Goal: Task Accomplishment & Management: Use online tool/utility

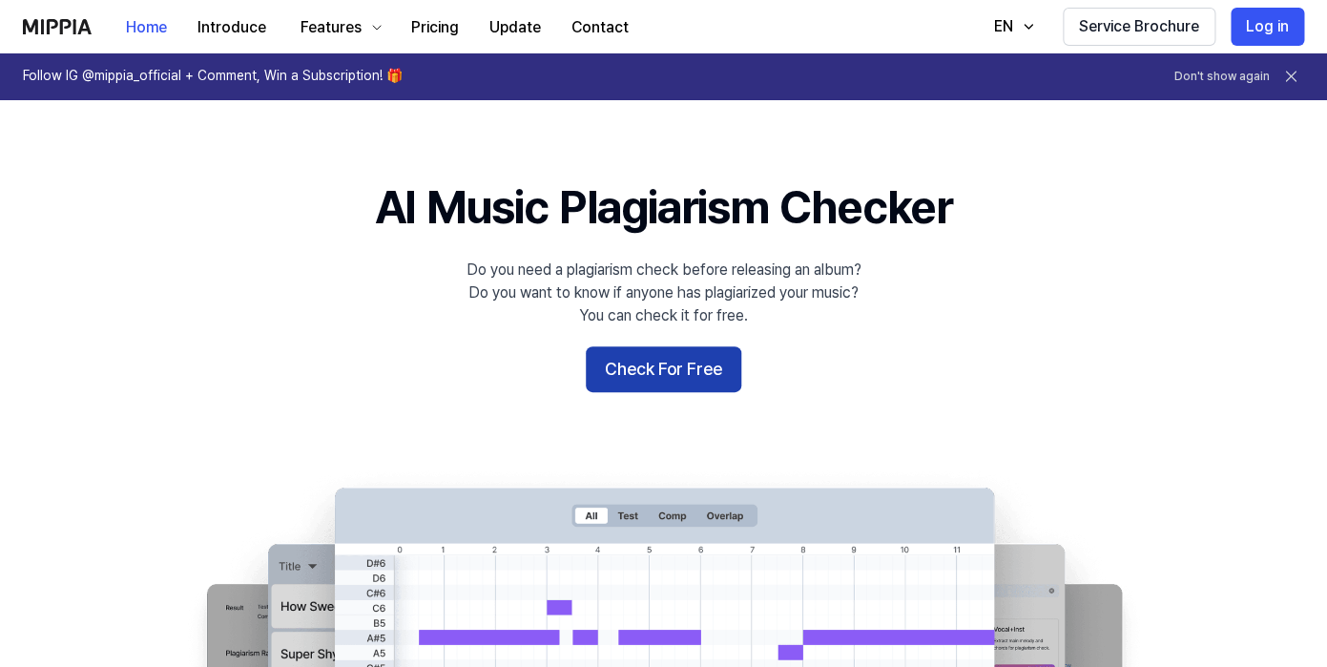
click at [631, 369] on button "Check For Free" at bounding box center [663, 369] width 155 height 46
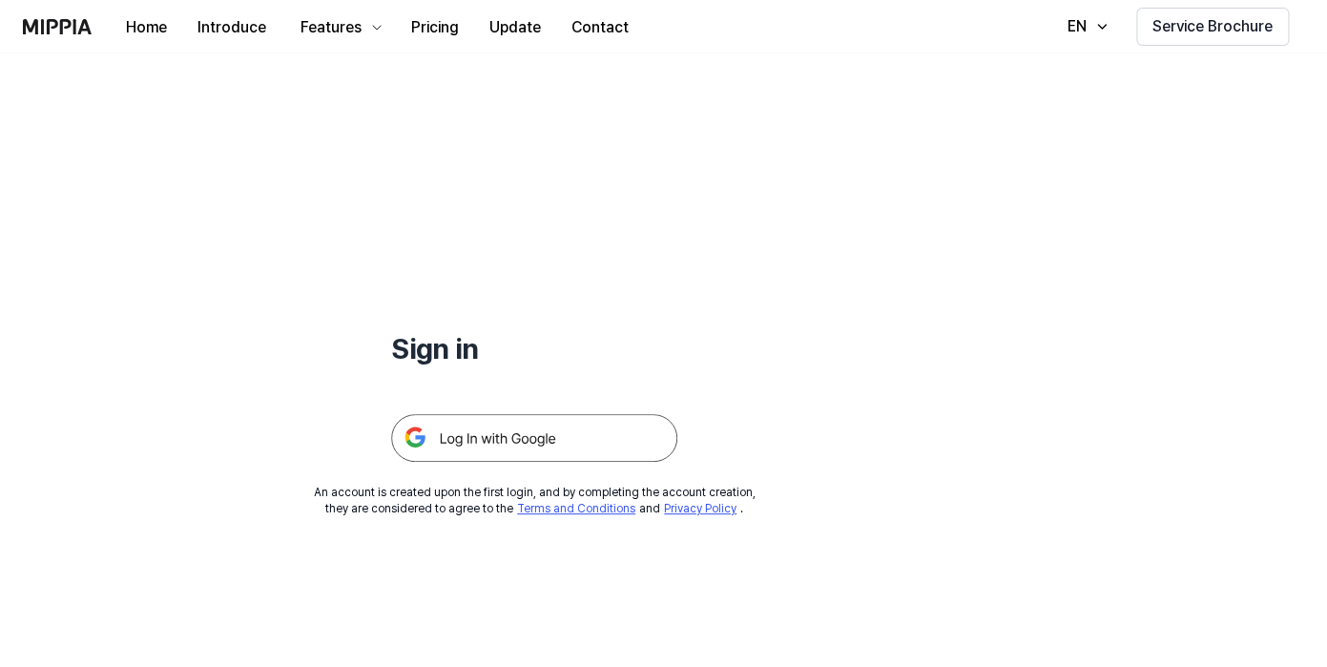
click at [570, 438] on img at bounding box center [534, 438] width 286 height 48
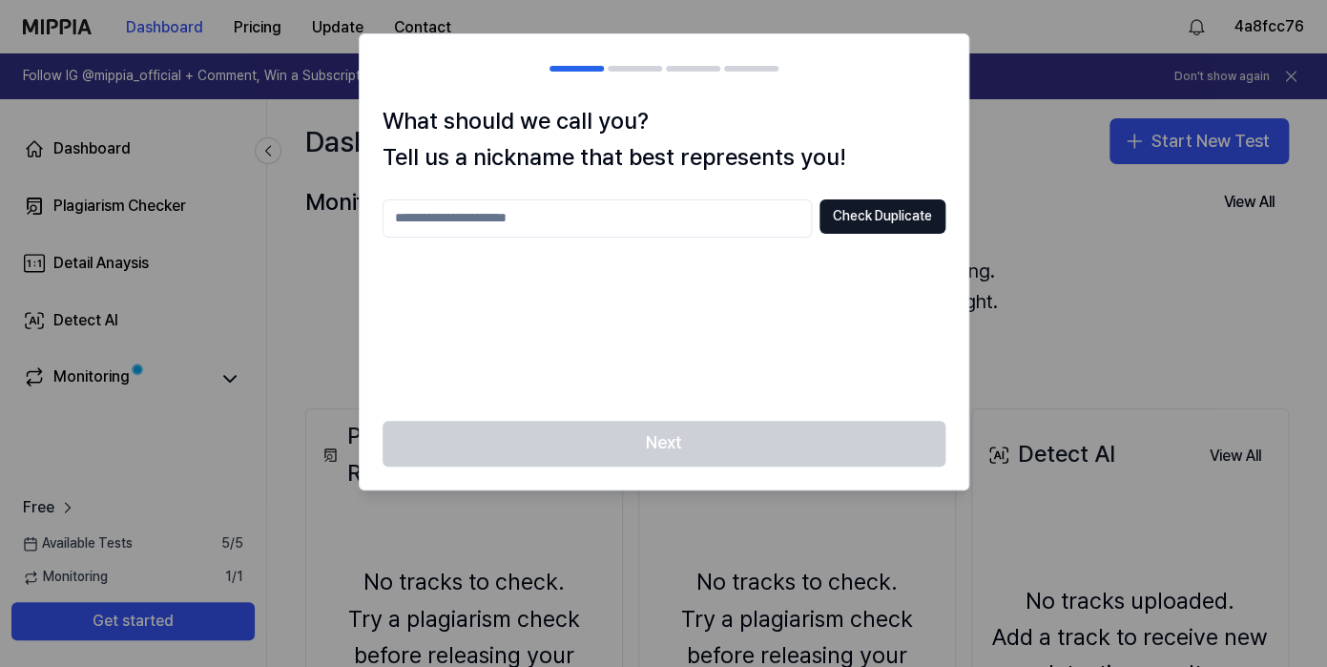
click at [732, 217] on input "text" at bounding box center [596, 218] width 429 height 38
type input "**********"
click at [843, 299] on div "**********" at bounding box center [663, 298] width 563 height 198
click at [906, 212] on button "Check Duplicate" at bounding box center [882, 216] width 126 height 34
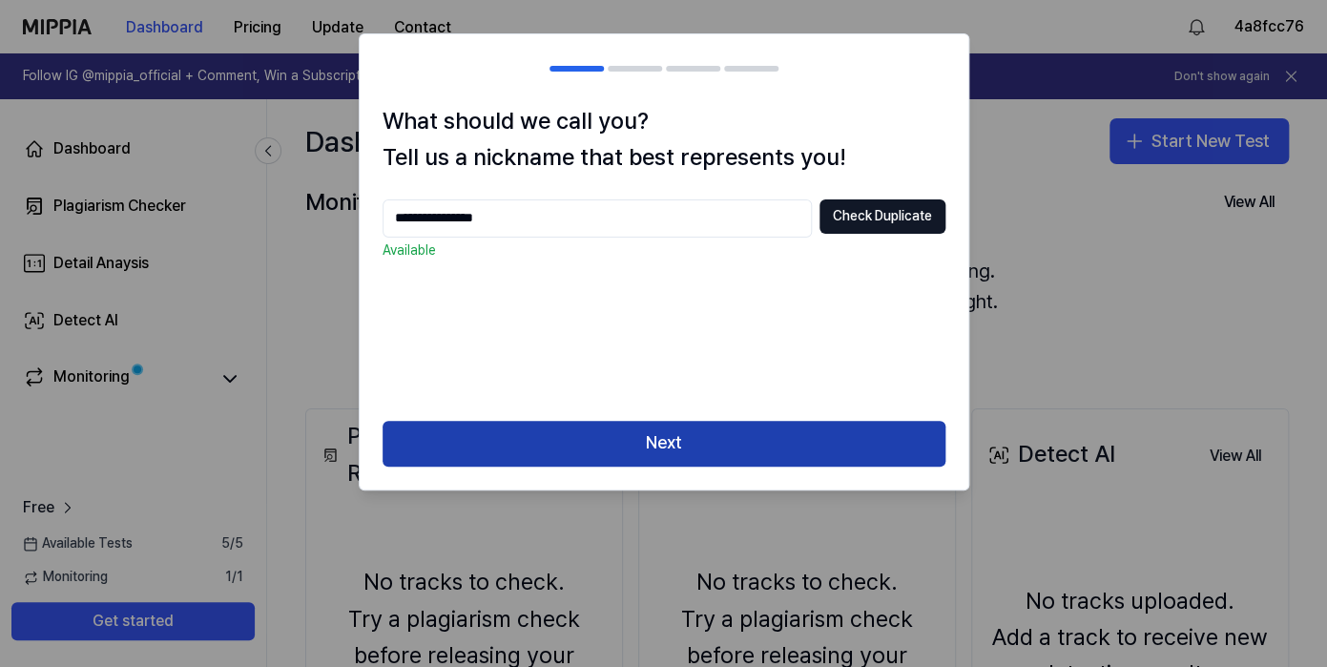
click at [813, 442] on button "Next" at bounding box center [663, 444] width 563 height 46
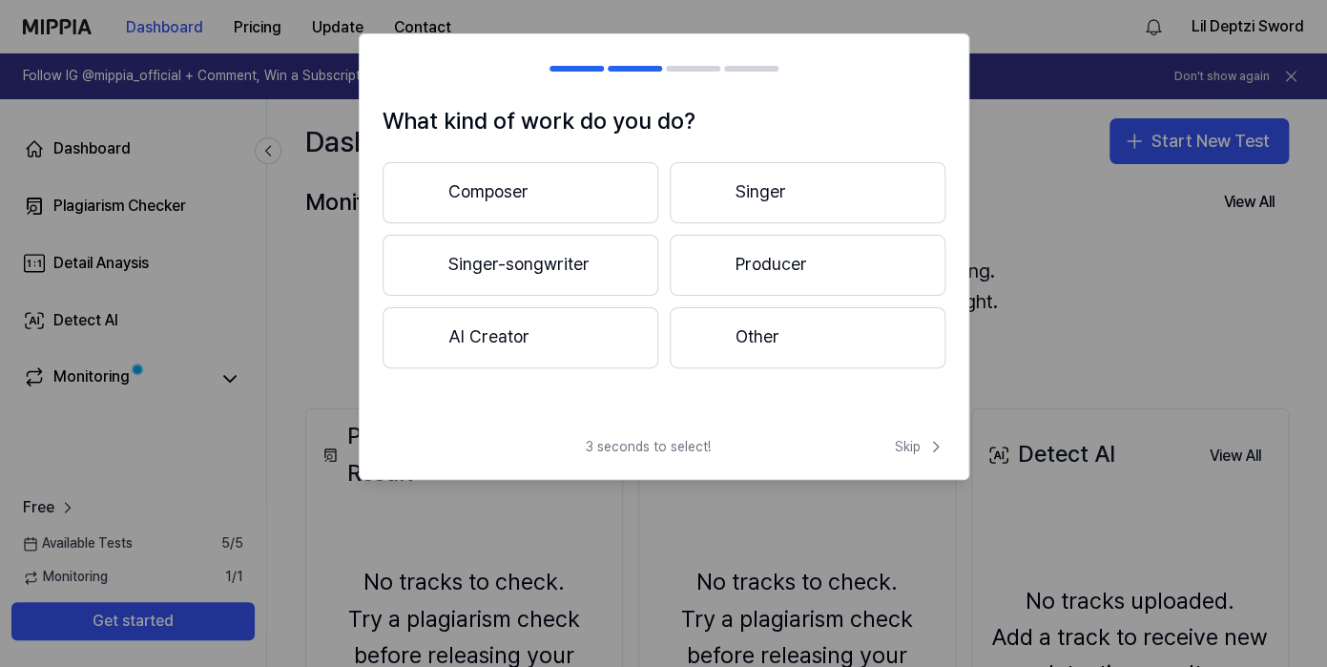
click at [693, 268] on button "Producer" at bounding box center [808, 265] width 276 height 61
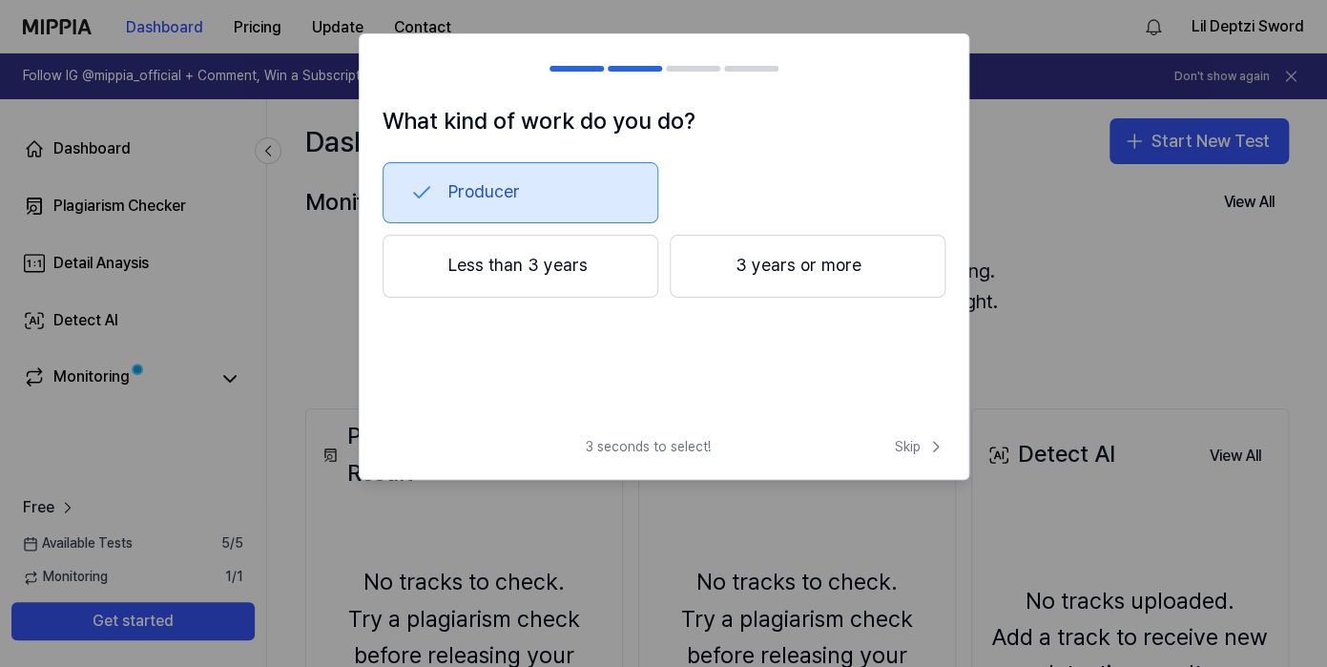
click at [700, 278] on button "3 years or more" at bounding box center [808, 266] width 276 height 63
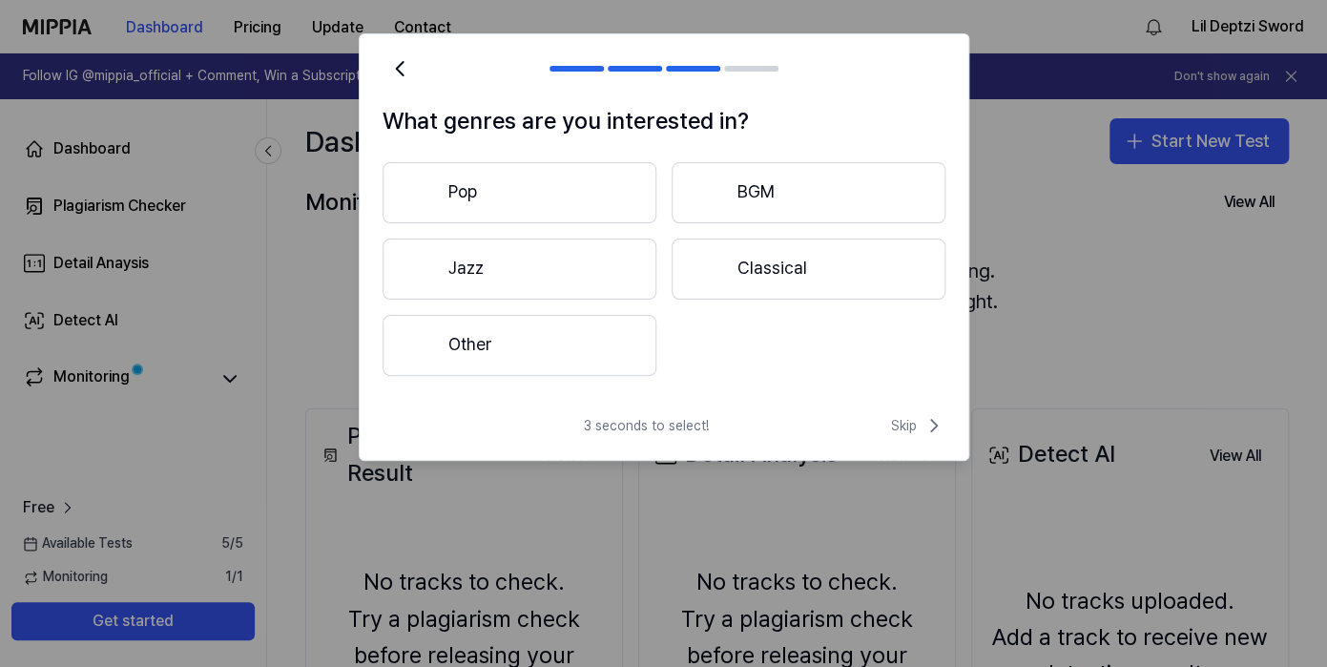
click at [605, 365] on button "Other" at bounding box center [519, 345] width 274 height 61
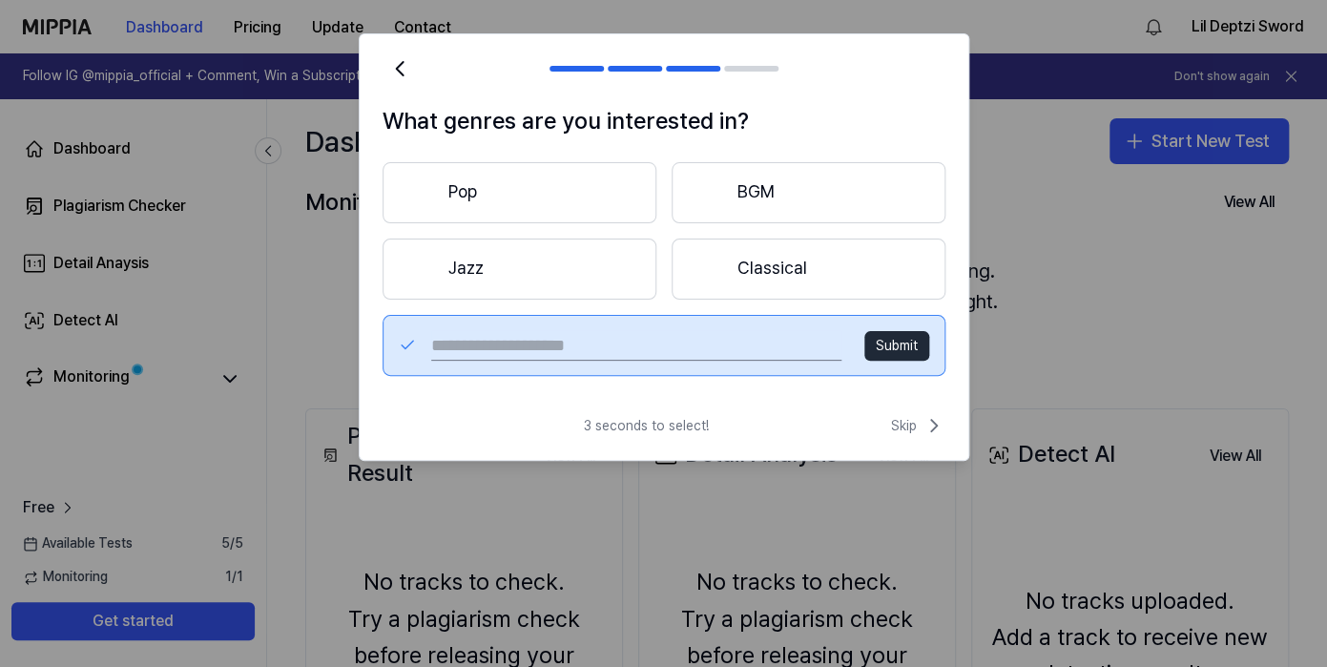
click at [608, 346] on input "text" at bounding box center [635, 345] width 409 height 31
type input "**********"
click at [888, 349] on button "Submit" at bounding box center [896, 346] width 65 height 31
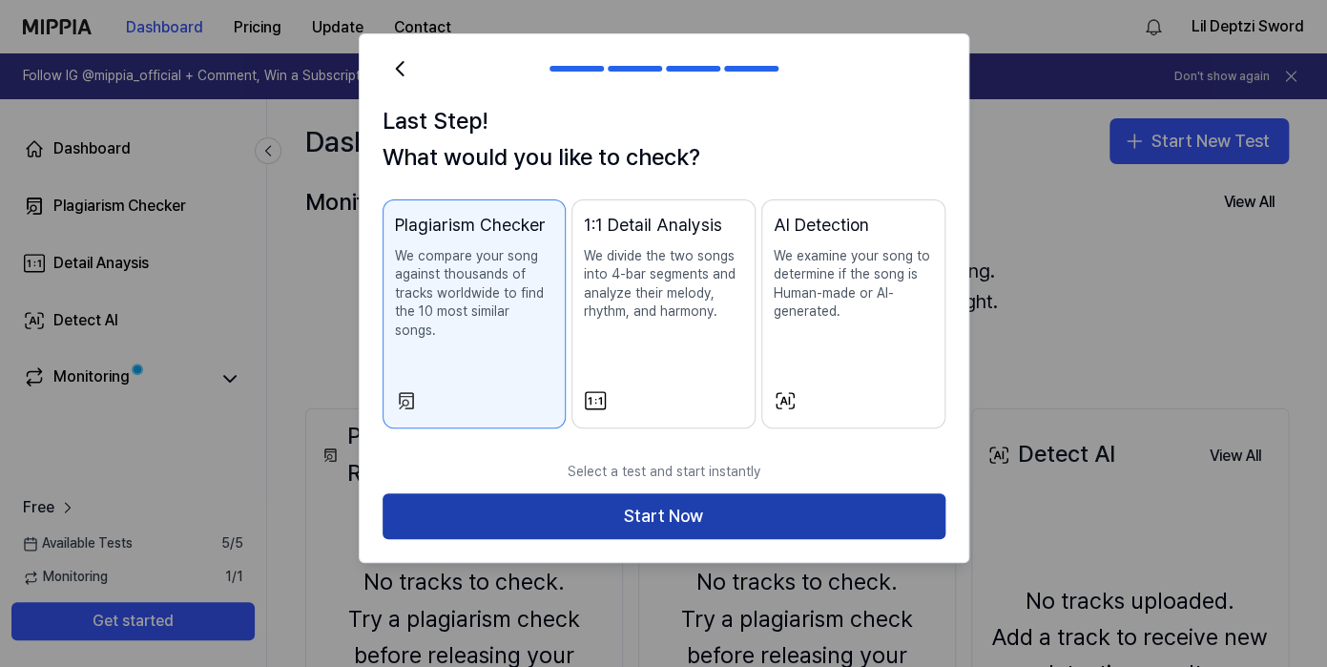
click at [781, 499] on button "Start Now" at bounding box center [663, 516] width 563 height 46
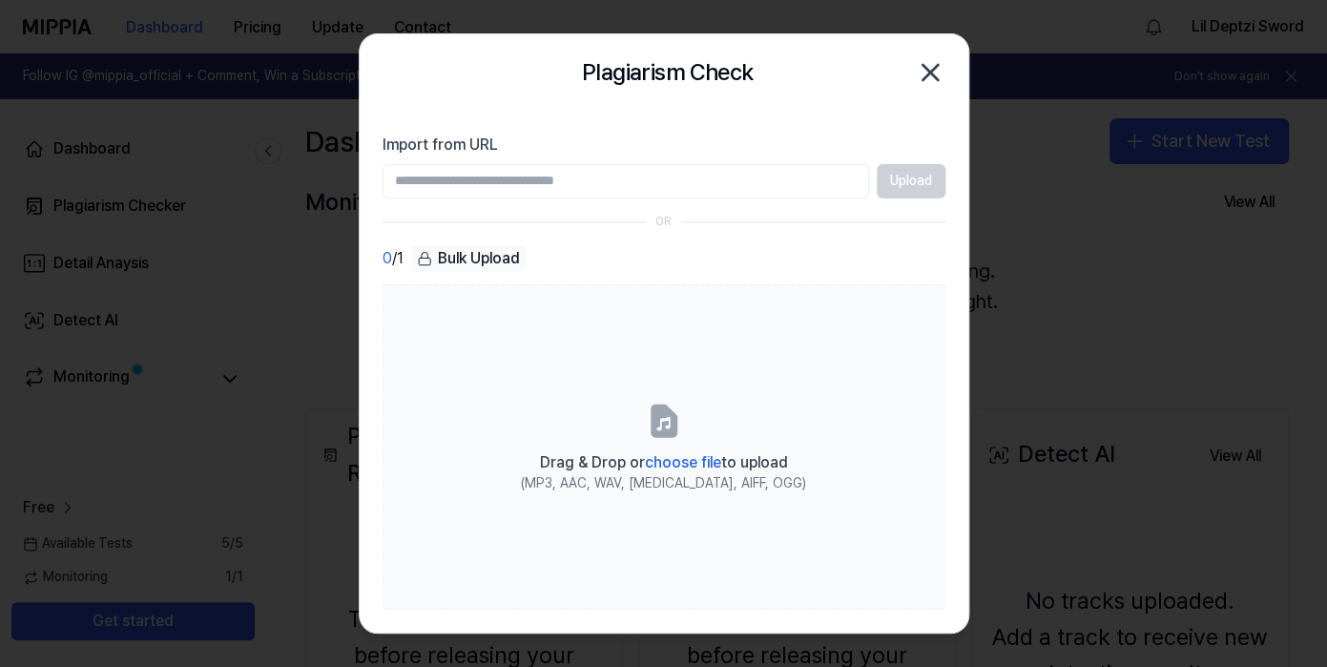
paste input "**********"
type input "**********"
click at [902, 174] on button "Upload" at bounding box center [910, 181] width 69 height 34
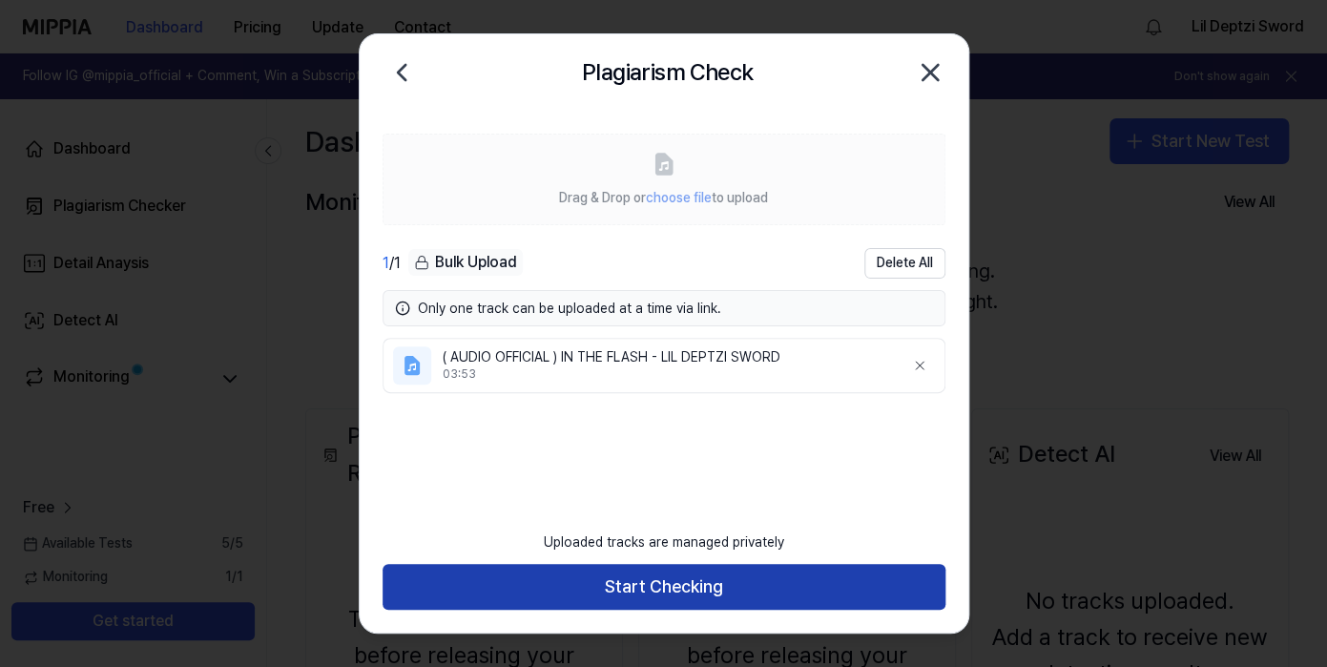
click at [748, 580] on button "Start Checking" at bounding box center [663, 587] width 563 height 46
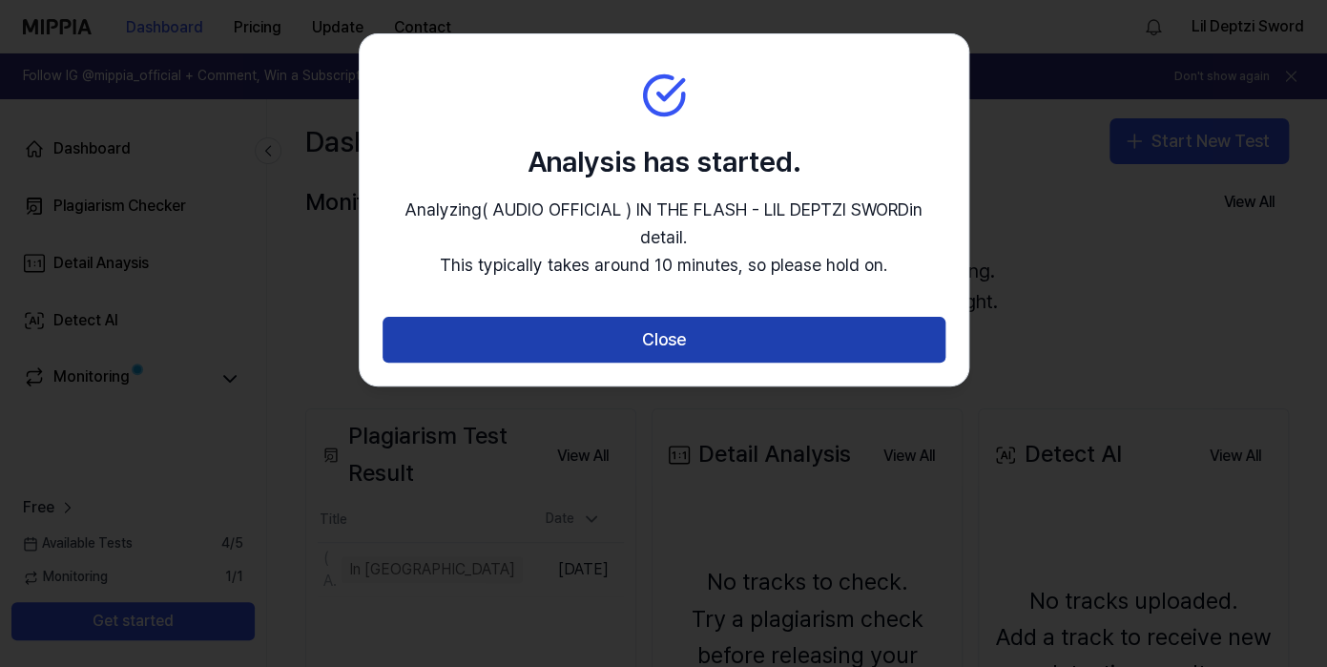
click at [746, 346] on button "Close" at bounding box center [663, 340] width 563 height 46
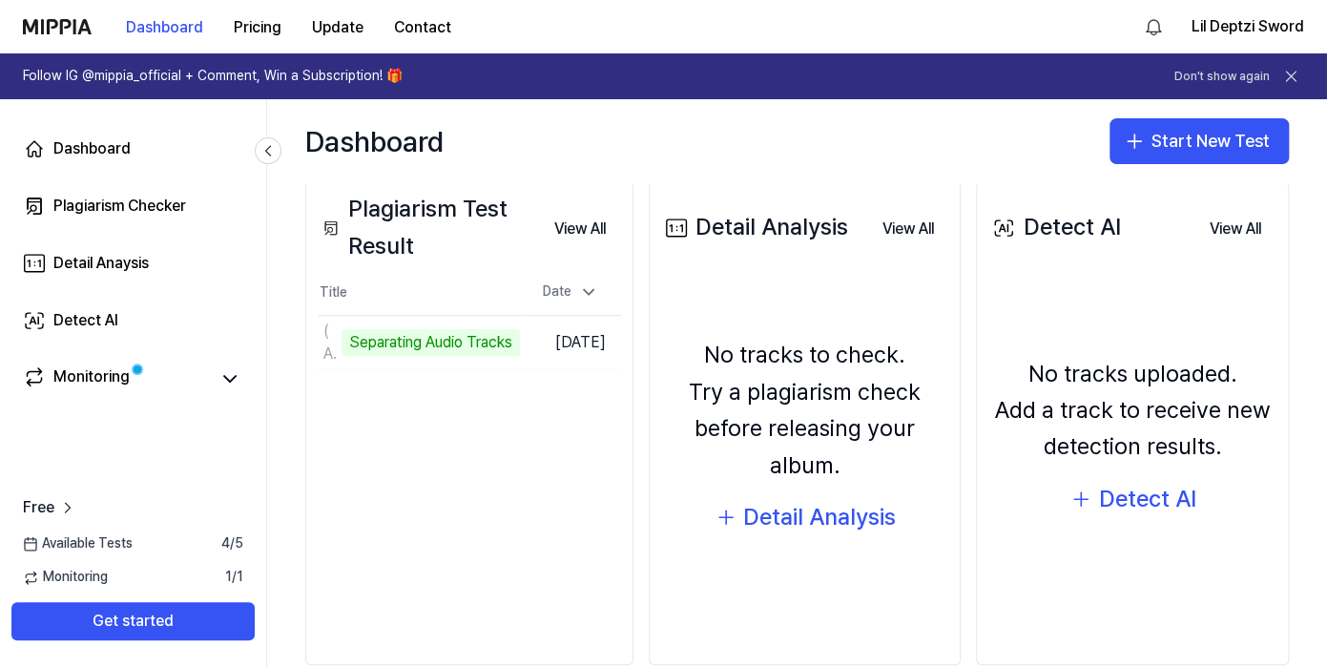
scroll to position [224, 0]
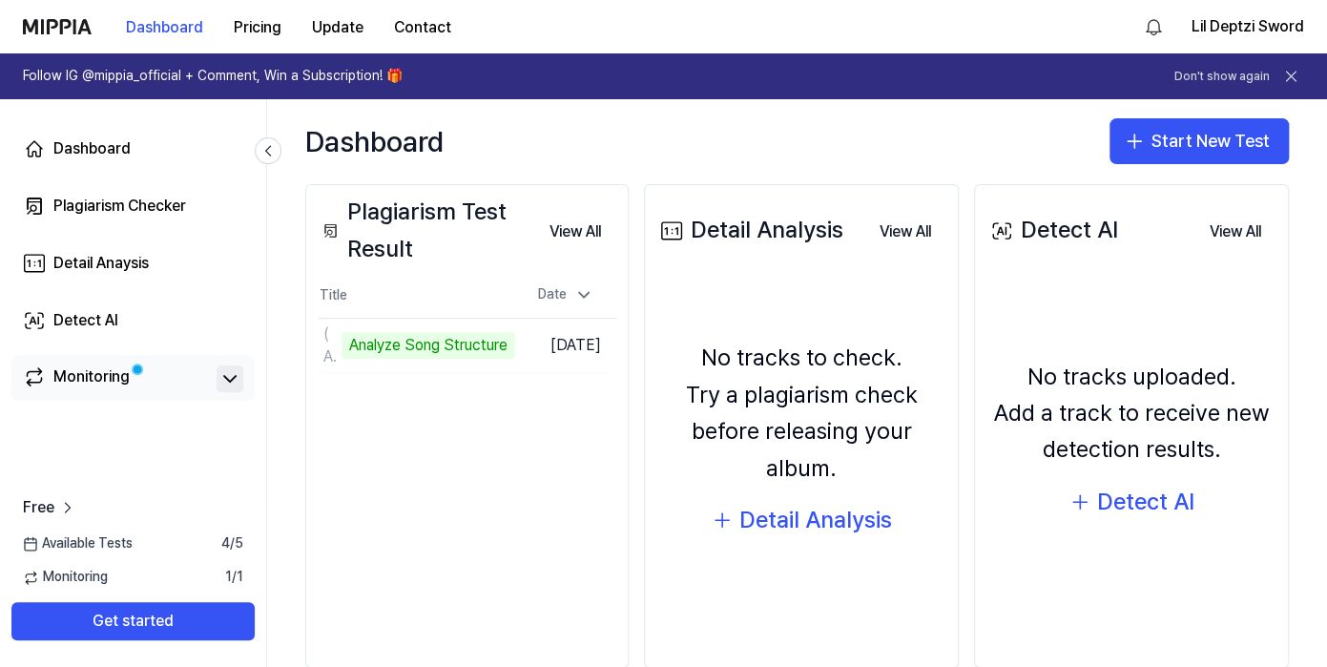
click at [231, 384] on icon at bounding box center [229, 378] width 23 height 23
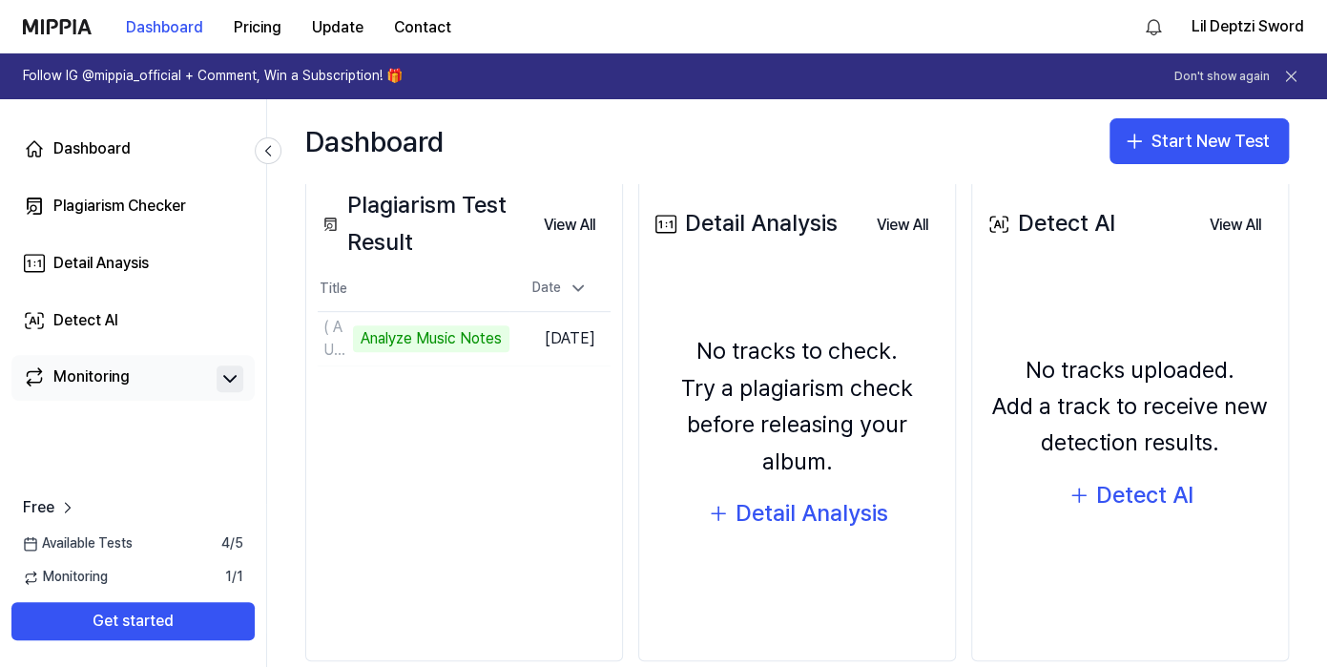
scroll to position [232, 0]
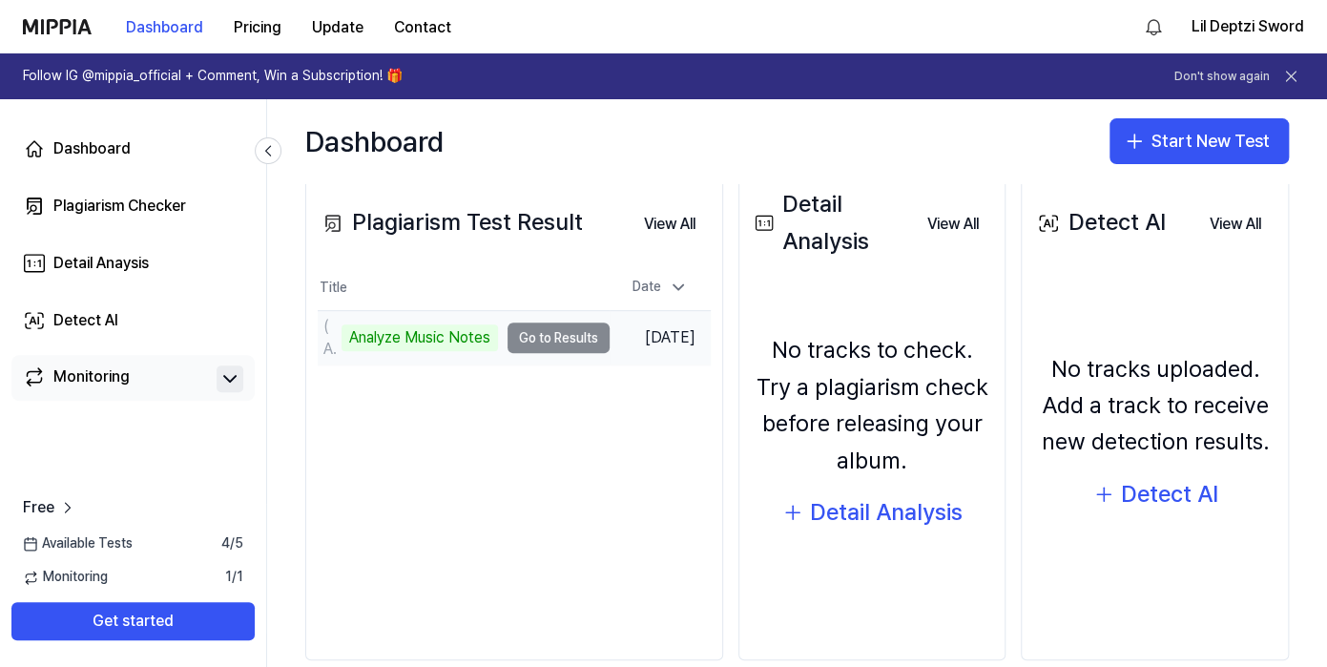
click at [555, 335] on td "( AUDIO OFFICIAL ) IN THE FLASH - LIL DEPTZI SWORD Analyze Music Notes Go to Re…" at bounding box center [464, 337] width 292 height 53
click at [451, 344] on div "Analyze Music Notes" at bounding box center [419, 337] width 156 height 27
click at [537, 346] on td "( AUDIO OFFICIAL ) IN THE FLASH - LIL DEPTZI SWORD Analyze Music Notes Go to Re…" at bounding box center [464, 337] width 292 height 53
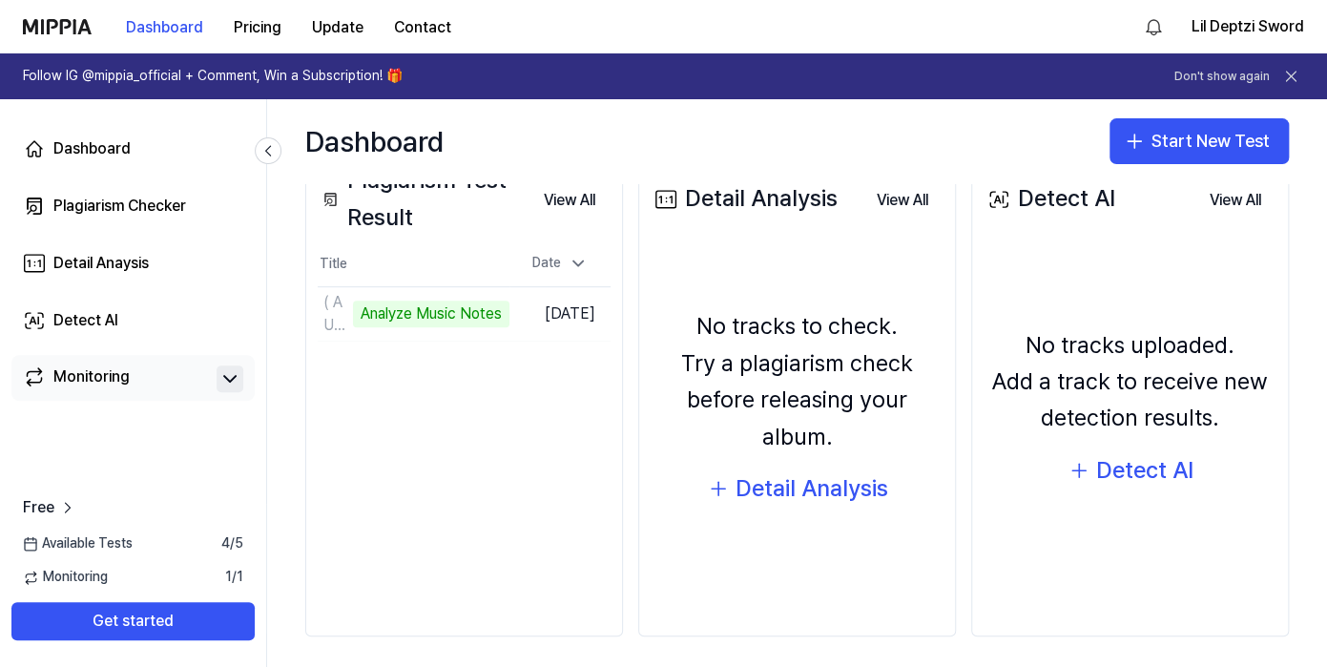
scroll to position [253, 0]
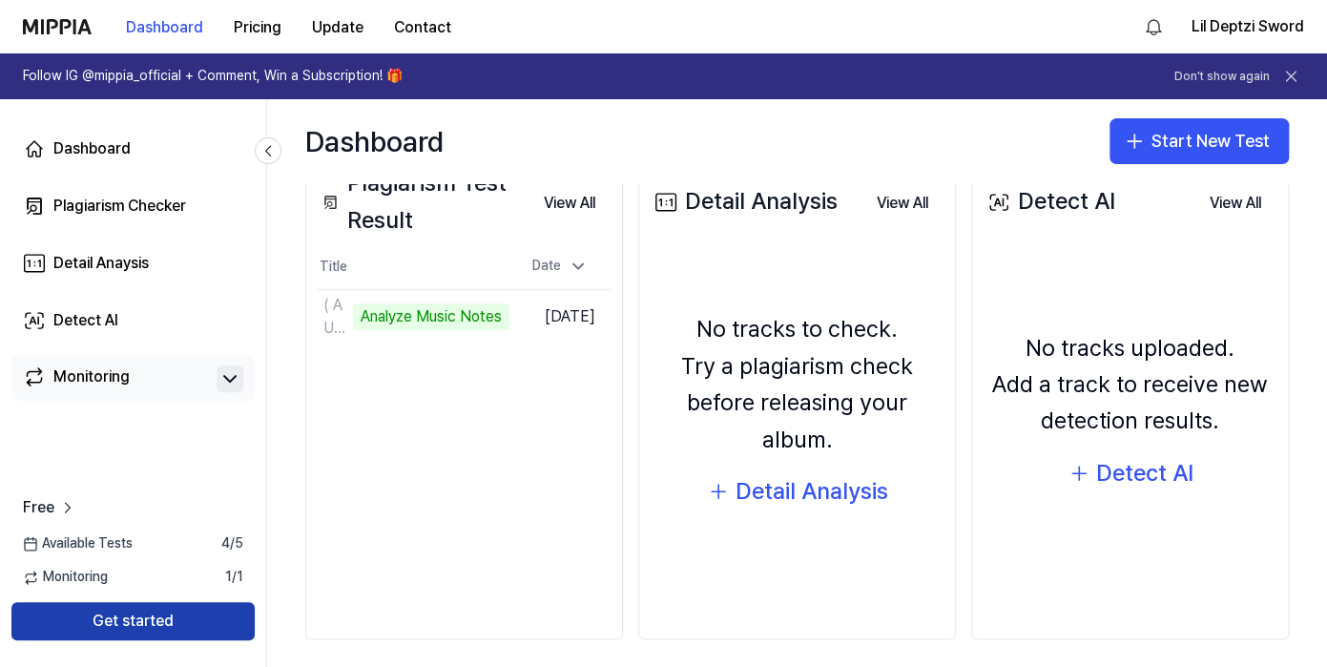
click at [207, 616] on button "Get started" at bounding box center [132, 621] width 243 height 38
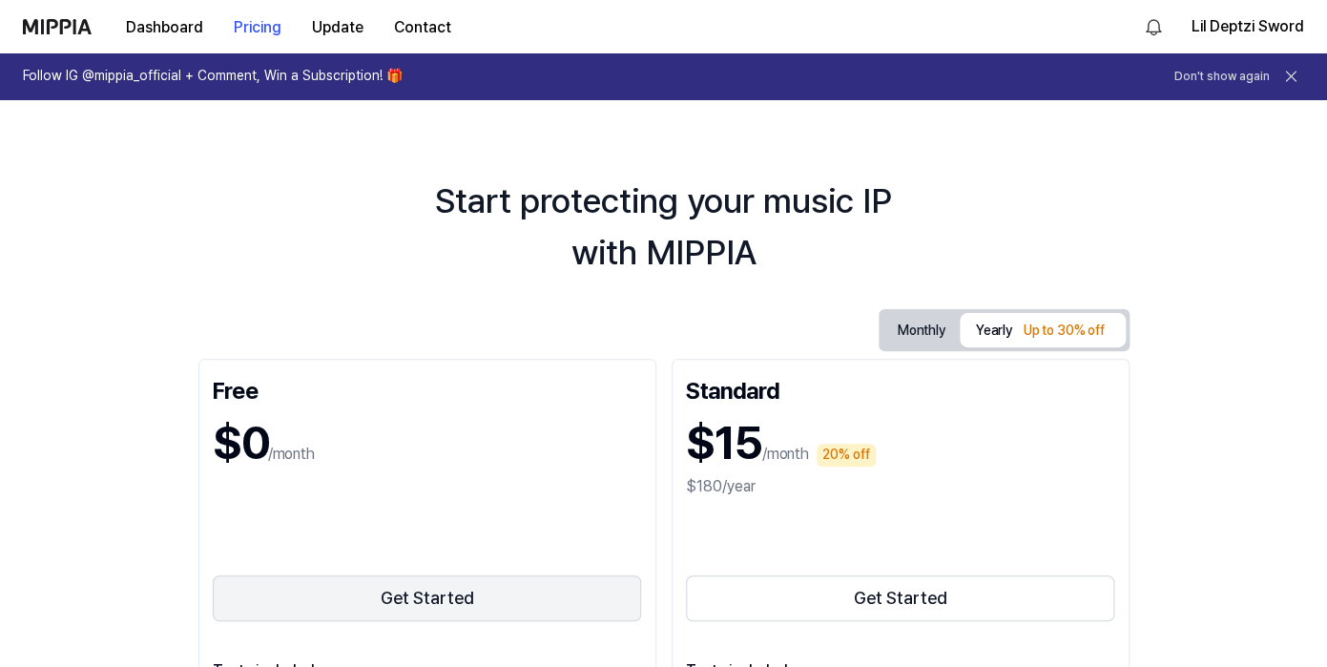
click at [271, 599] on button "Get Started" at bounding box center [427, 598] width 429 height 46
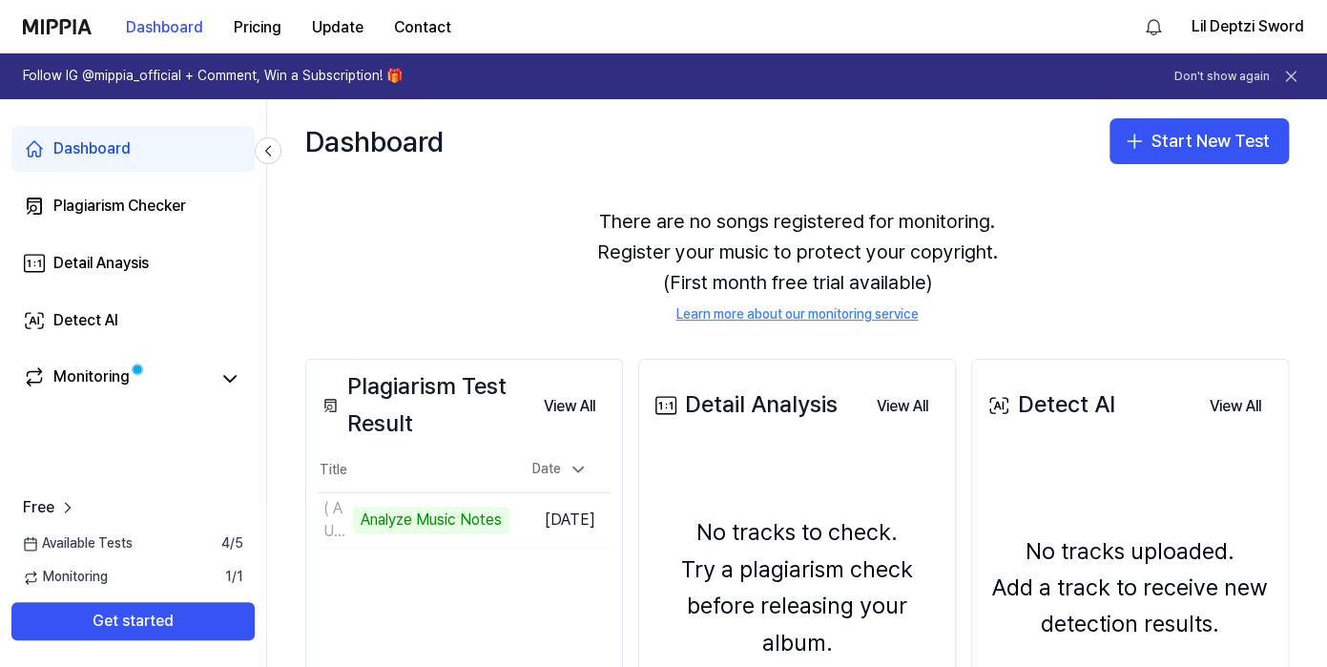
scroll to position [53, 0]
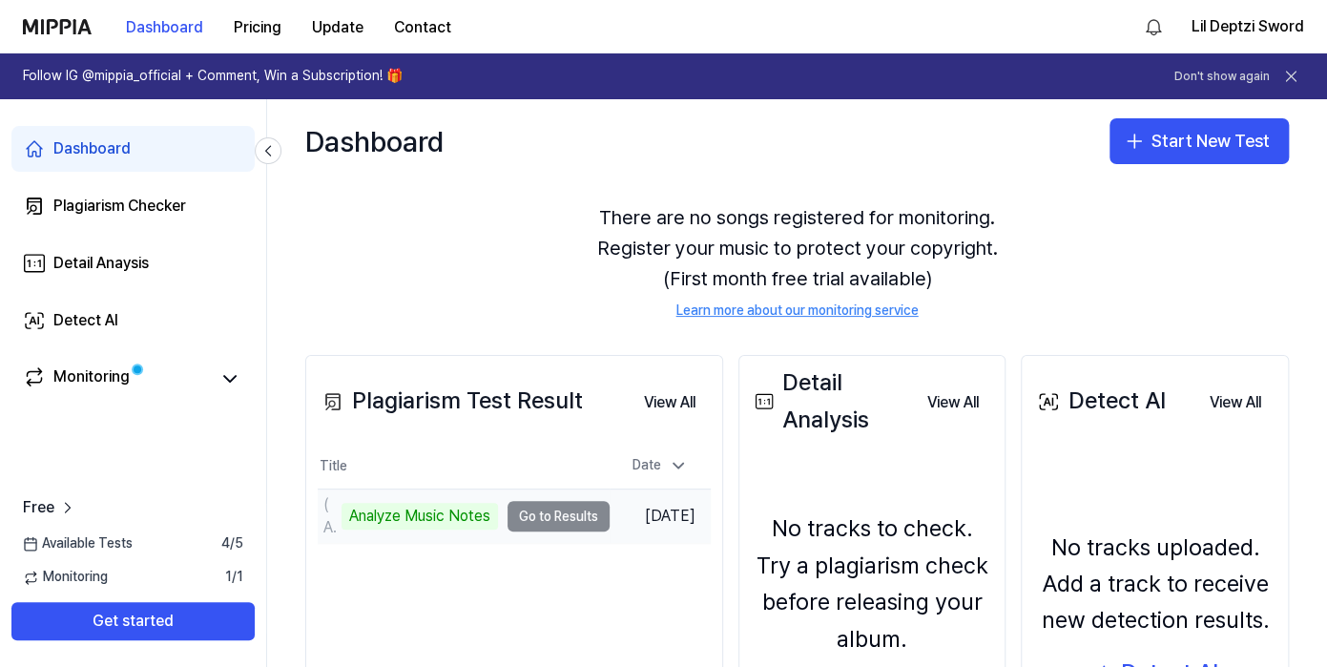
click at [523, 511] on td "( AUDIO OFFICIAL ) IN THE FLASH - LIL DEPTZI SWORD Analyze Music Notes Go to Re…" at bounding box center [464, 515] width 292 height 53
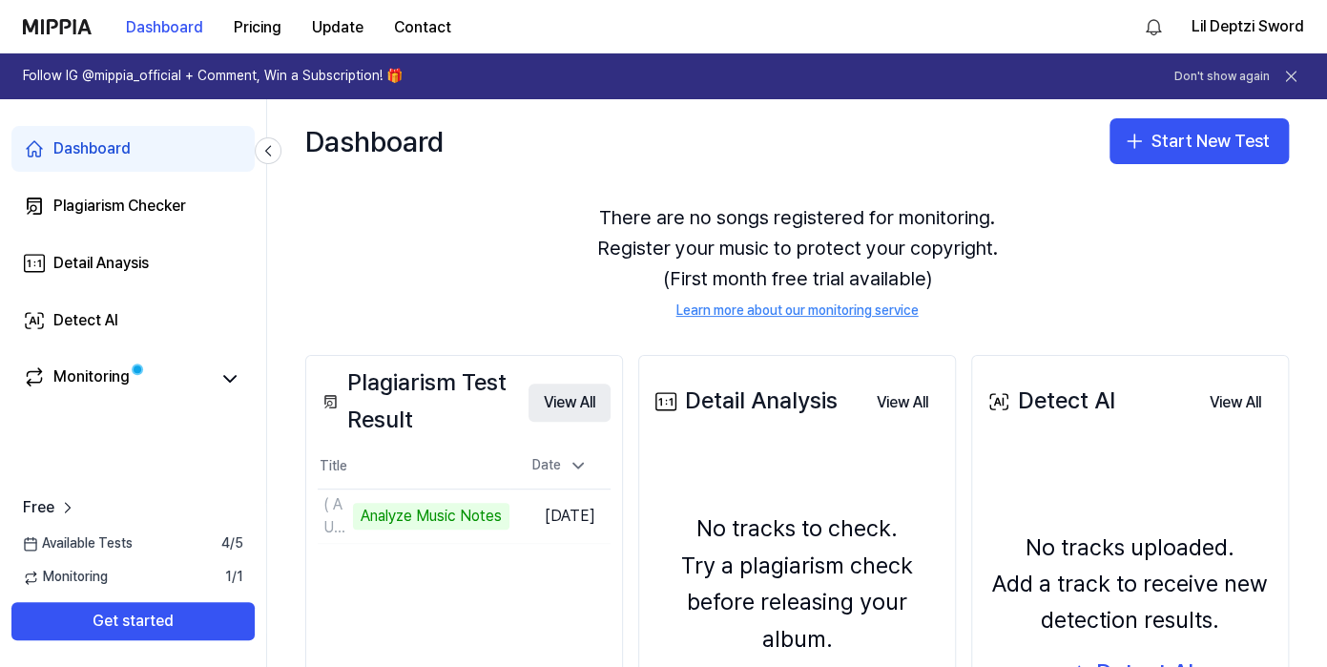
click at [581, 396] on button "View All" at bounding box center [569, 402] width 82 height 38
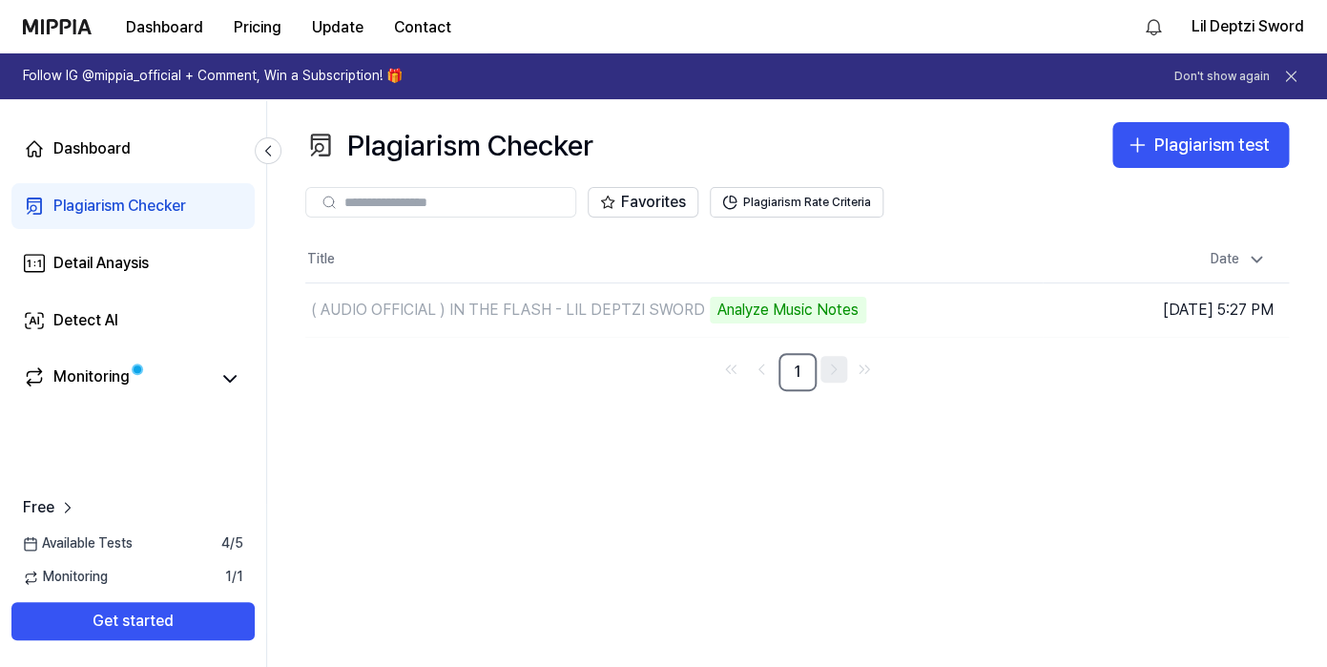
click at [825, 368] on icon "Go to next page" at bounding box center [833, 369] width 19 height 23
click at [796, 375] on link "1" at bounding box center [797, 372] width 38 height 38
click at [146, 390] on link "Monitoring" at bounding box center [116, 378] width 186 height 27
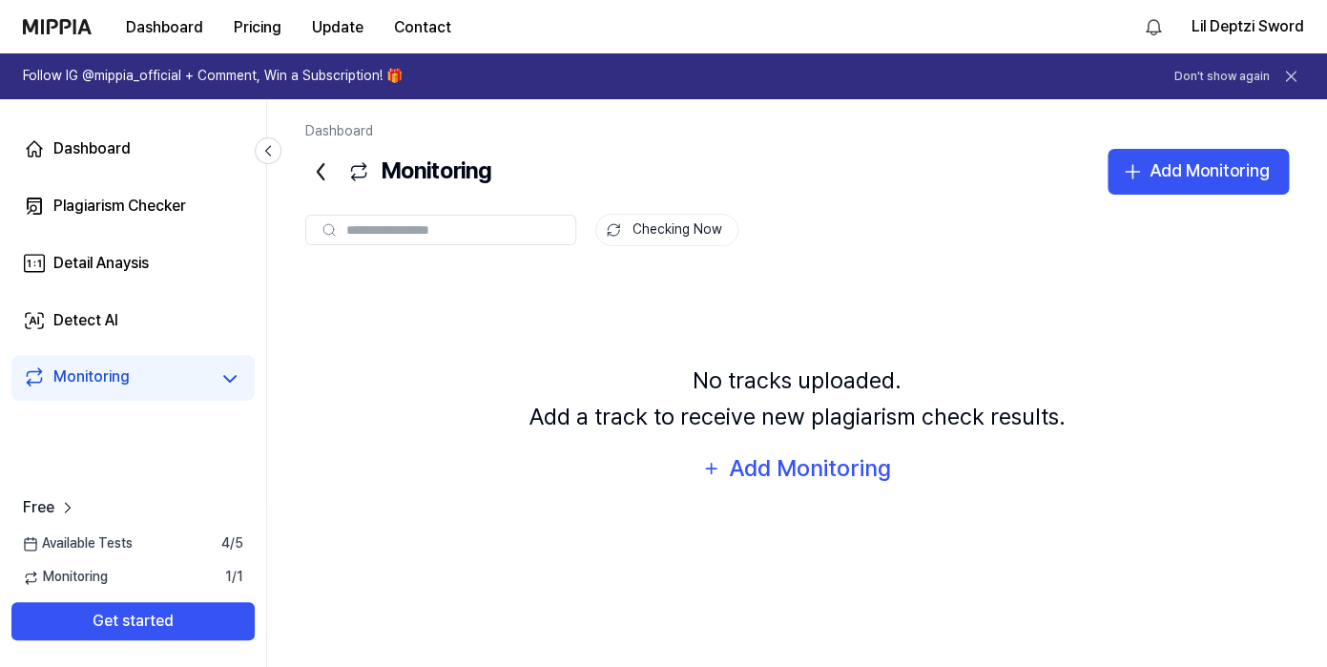
click at [162, 586] on div "Monitoring 1 / 1" at bounding box center [133, 576] width 266 height 19
click at [162, 582] on div "Monitoring 1 / 1" at bounding box center [133, 576] width 266 height 19
click at [273, 148] on icon at bounding box center [267, 150] width 19 height 19
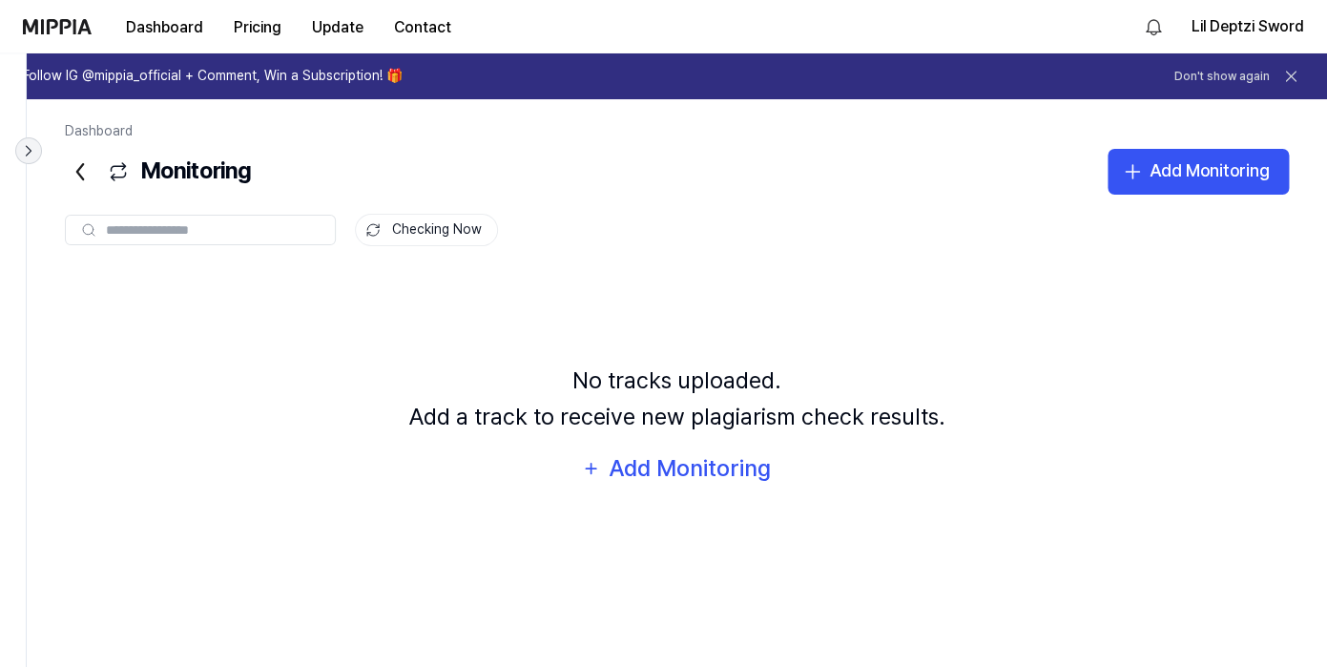
click at [37, 150] on icon at bounding box center [28, 150] width 19 height 19
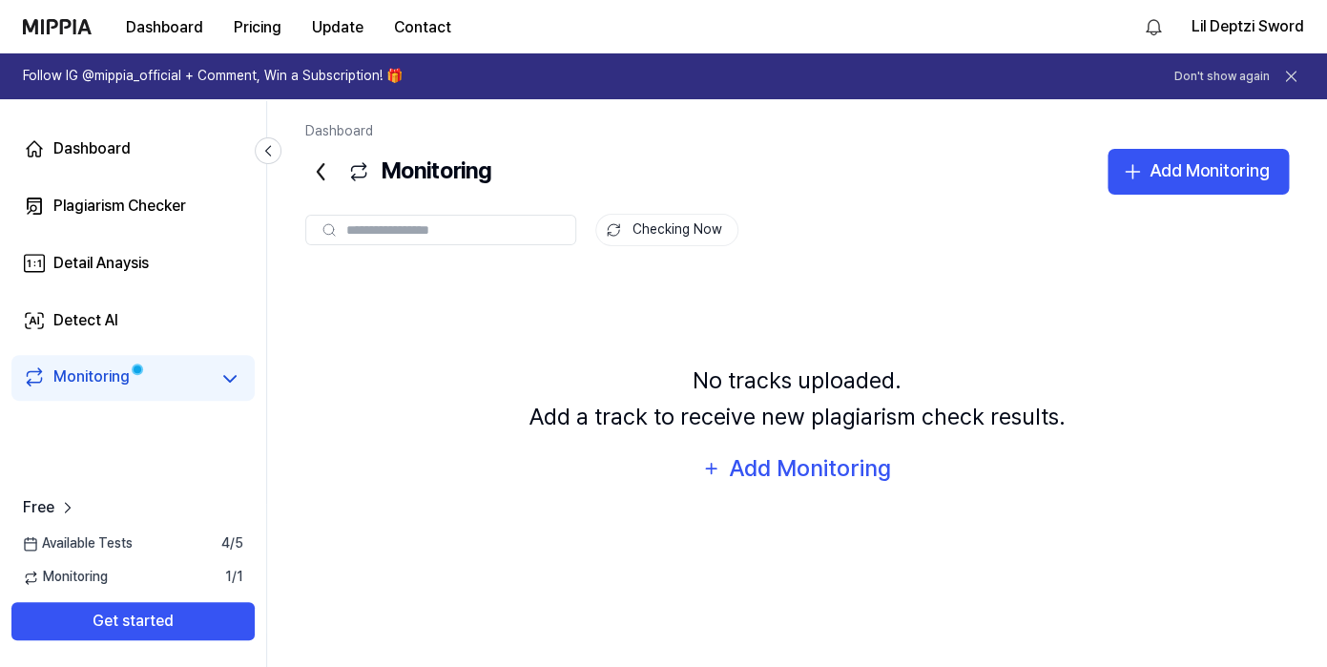
click at [325, 167] on icon at bounding box center [320, 171] width 31 height 31
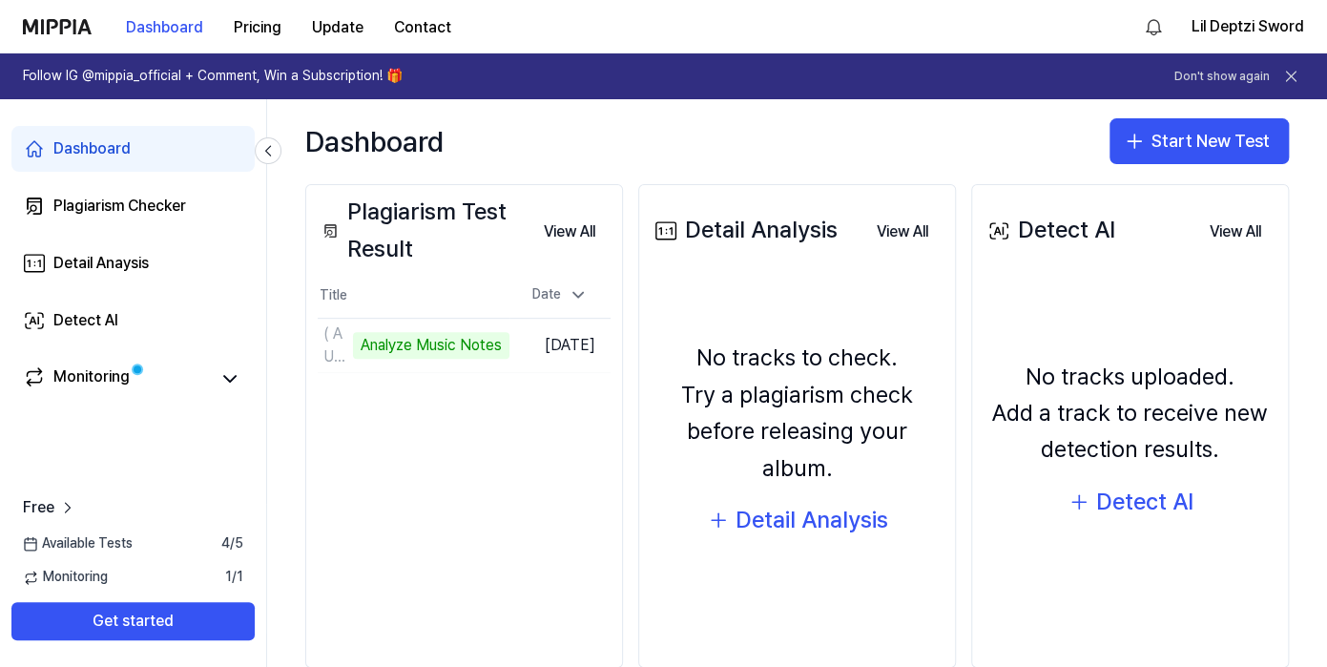
scroll to position [223, 0]
click at [366, 347] on div "( AUDIO OFFICIAL ) IN THE FLASH - LIL DEPTZI SWORD" at bounding box center [360, 346] width 74 height 46
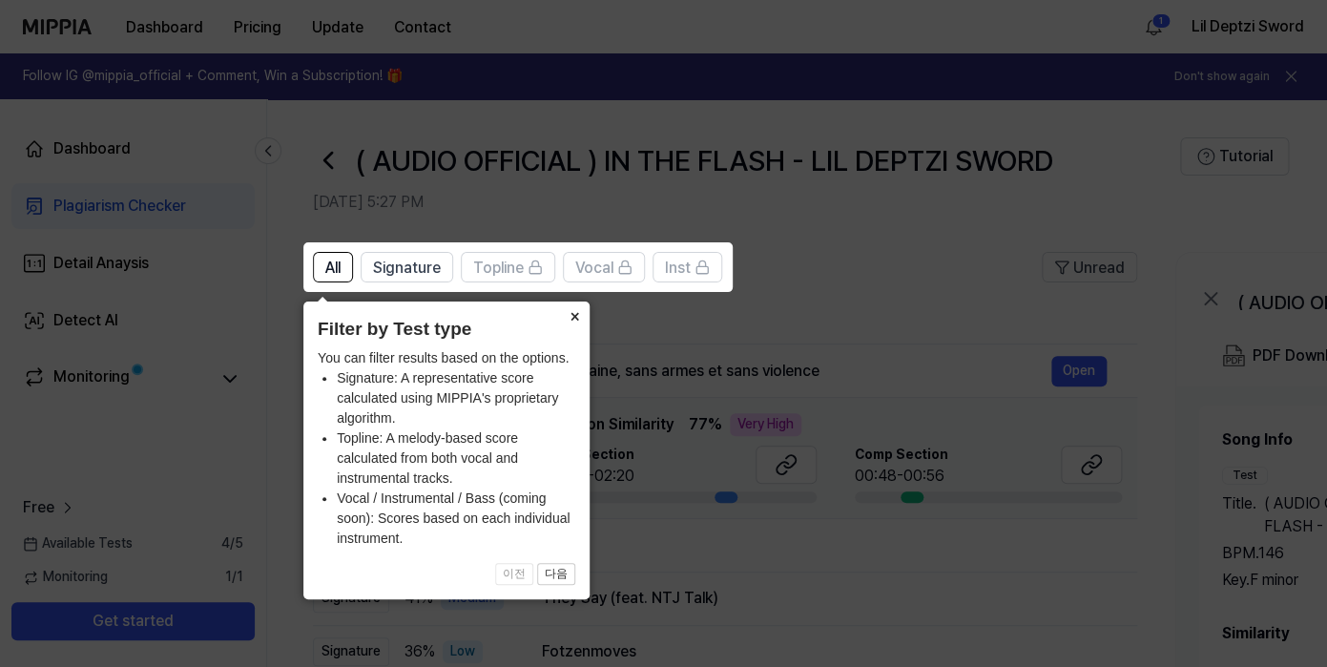
click at [570, 311] on button "×" at bounding box center [574, 314] width 31 height 27
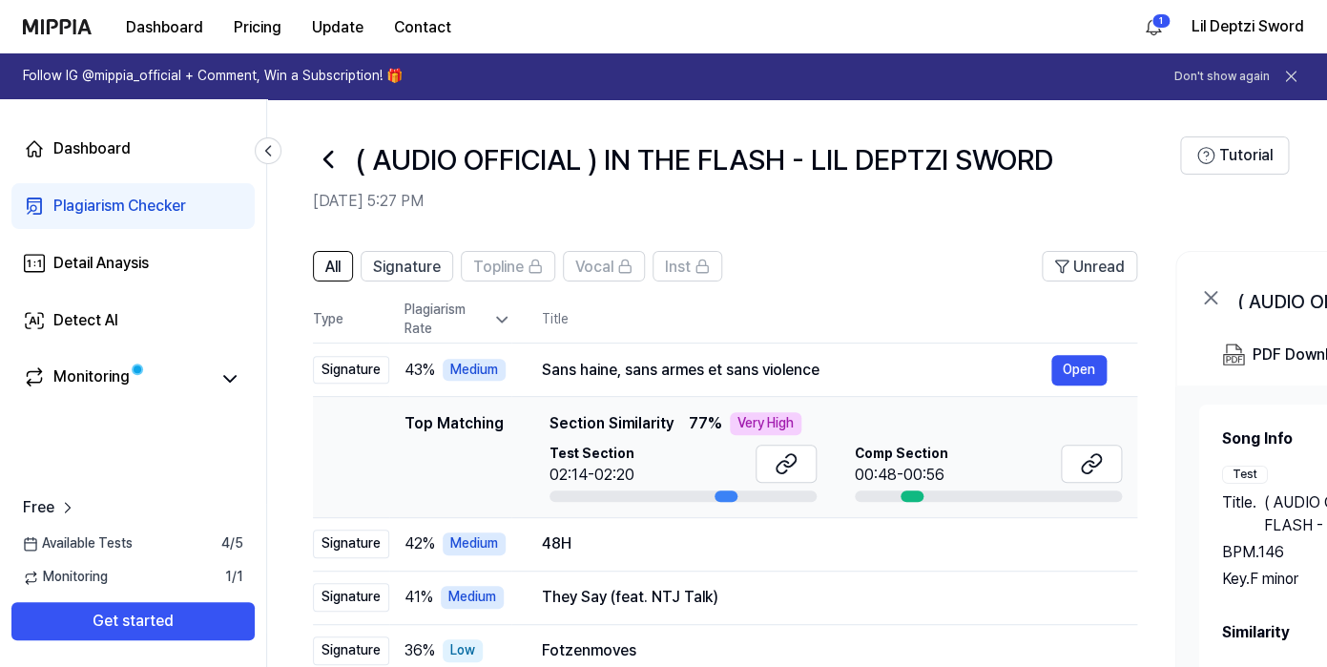
scroll to position [0, 0]
click at [1079, 375] on button "Open" at bounding box center [1078, 371] width 55 height 31
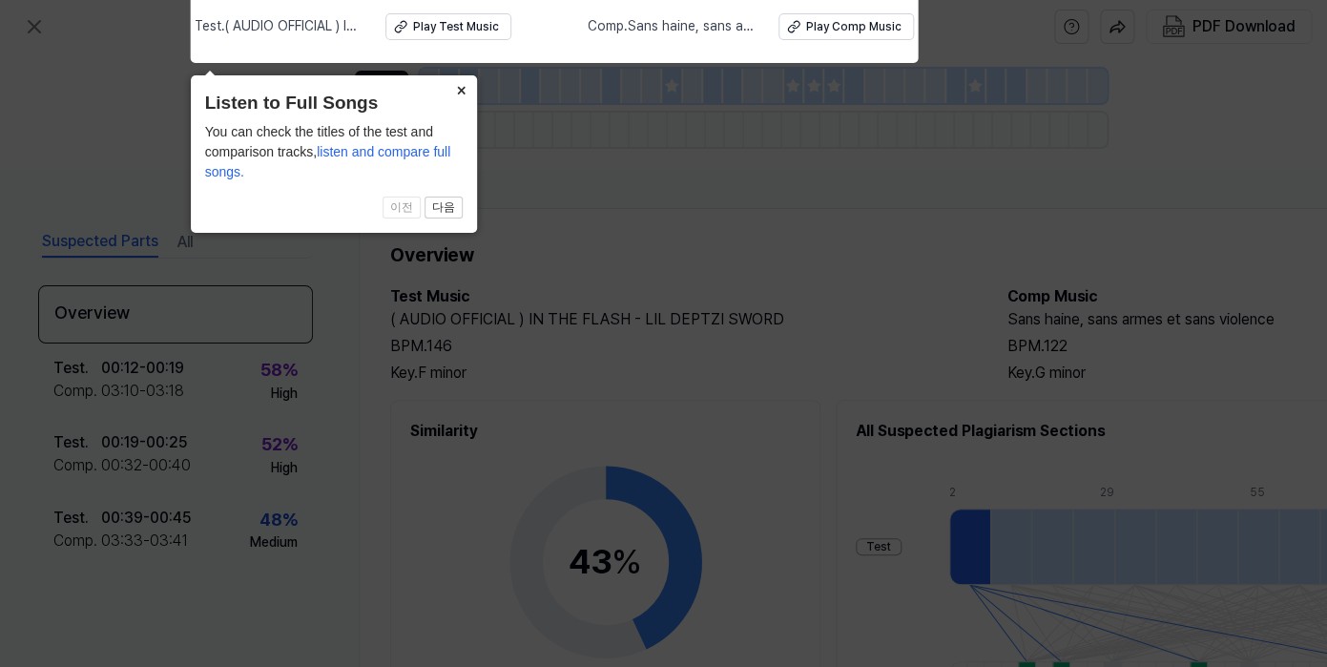
click at [458, 96] on button "×" at bounding box center [461, 88] width 31 height 27
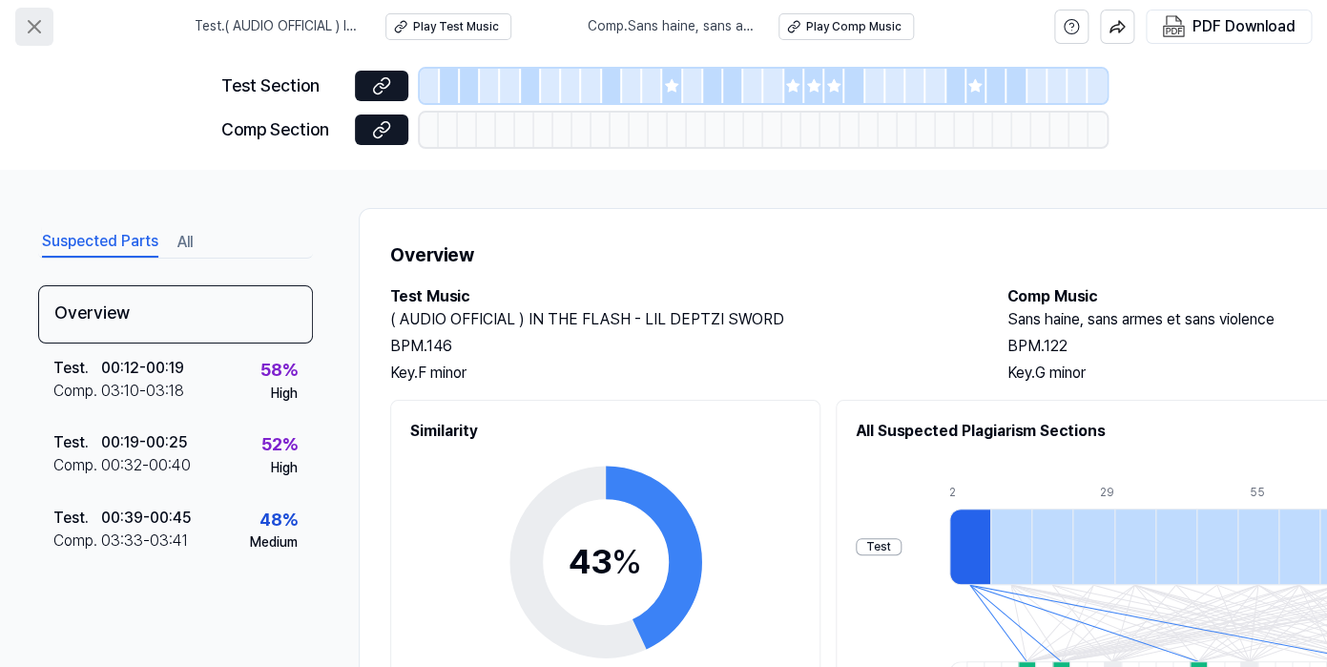
click at [41, 27] on icon at bounding box center [34, 26] width 23 height 23
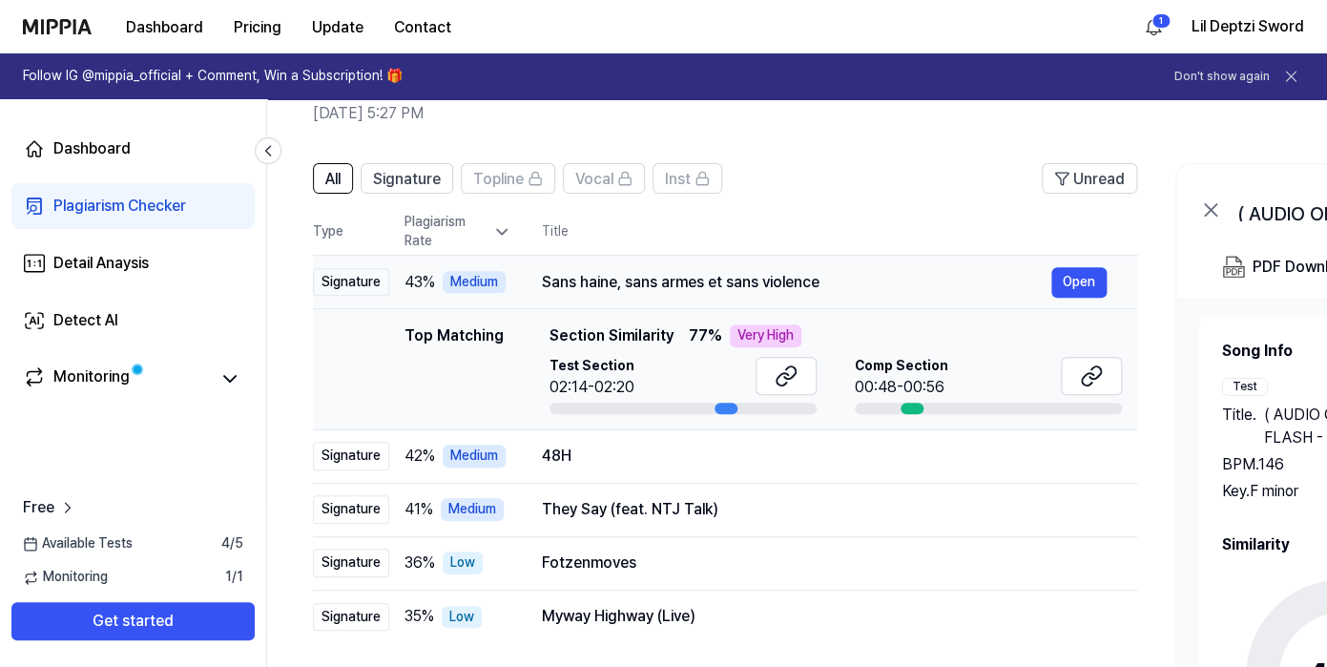
scroll to position [340, 0]
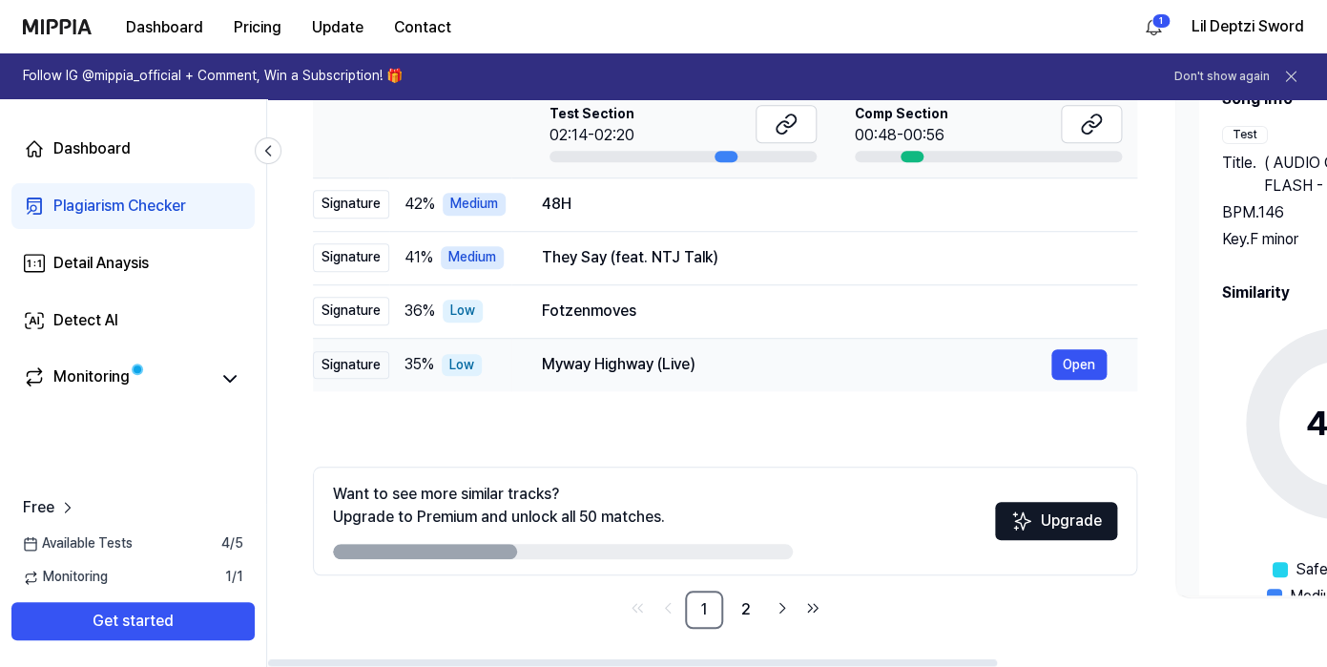
click at [572, 370] on div "Myway Highway (Live)" at bounding box center [796, 364] width 509 height 23
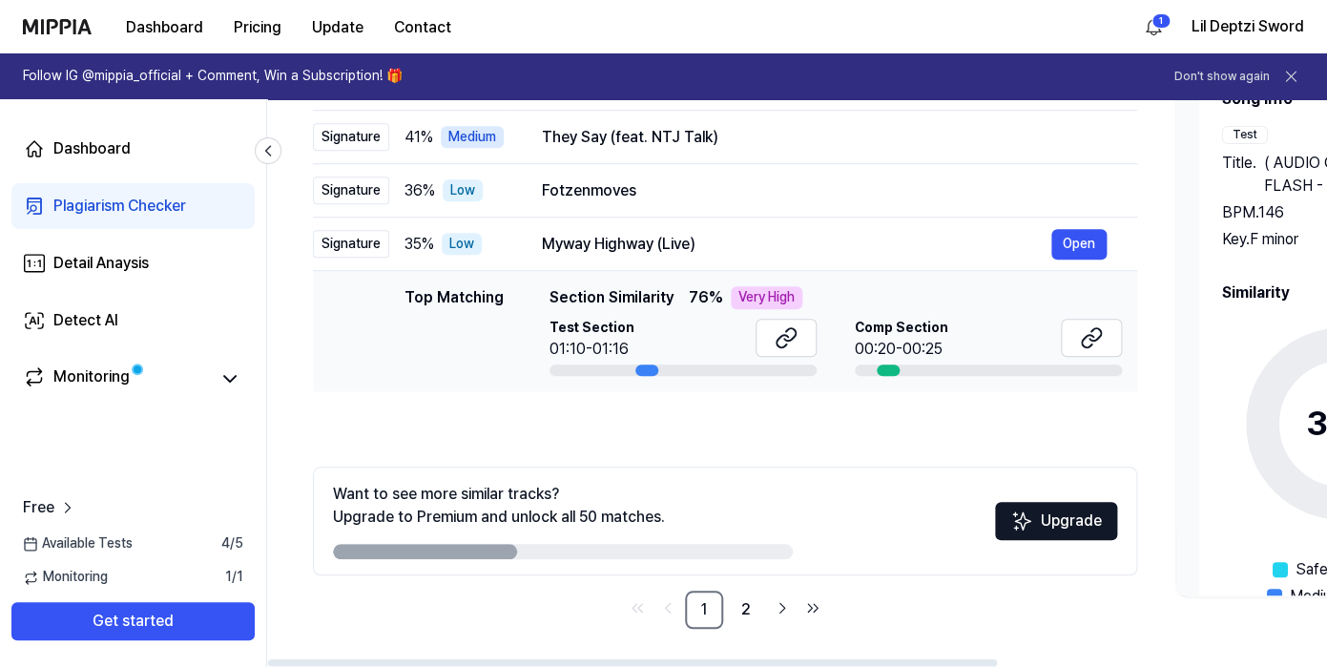
click at [657, 376] on td "Top Matching Top Matching Section Similarity 76 % Very High Test Section 01:10-…" at bounding box center [725, 331] width 824 height 120
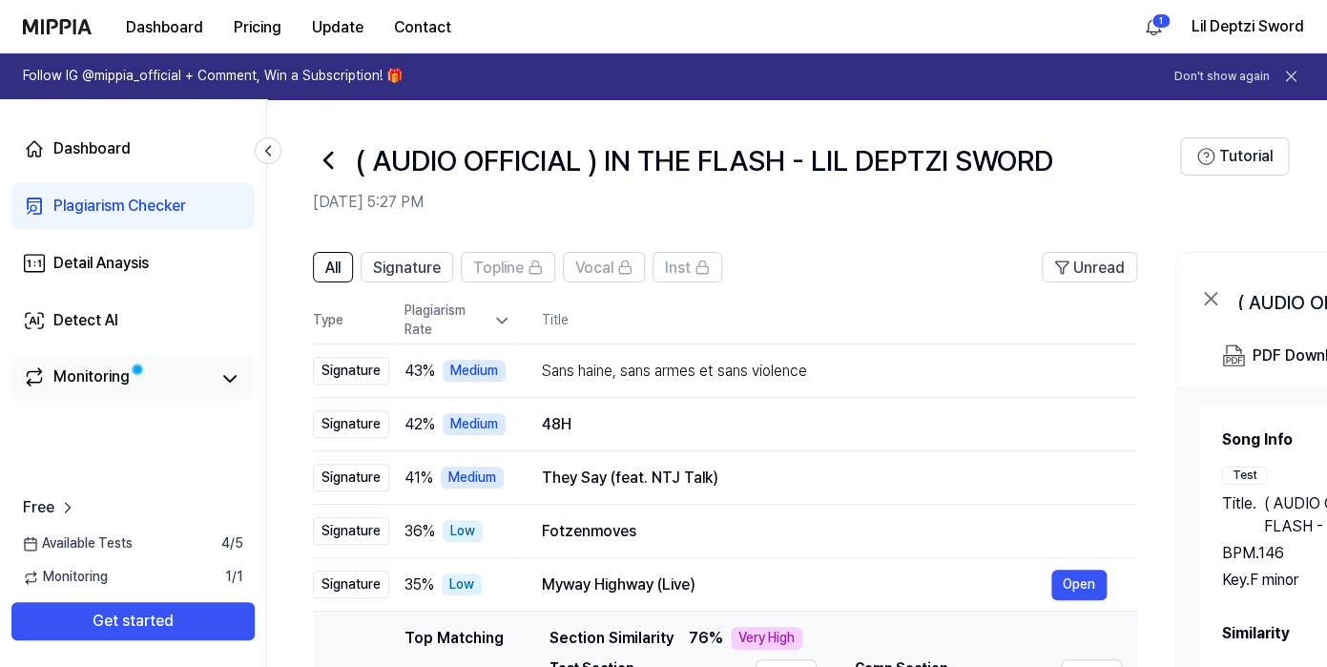
click at [169, 382] on link "Monitoring" at bounding box center [116, 378] width 186 height 27
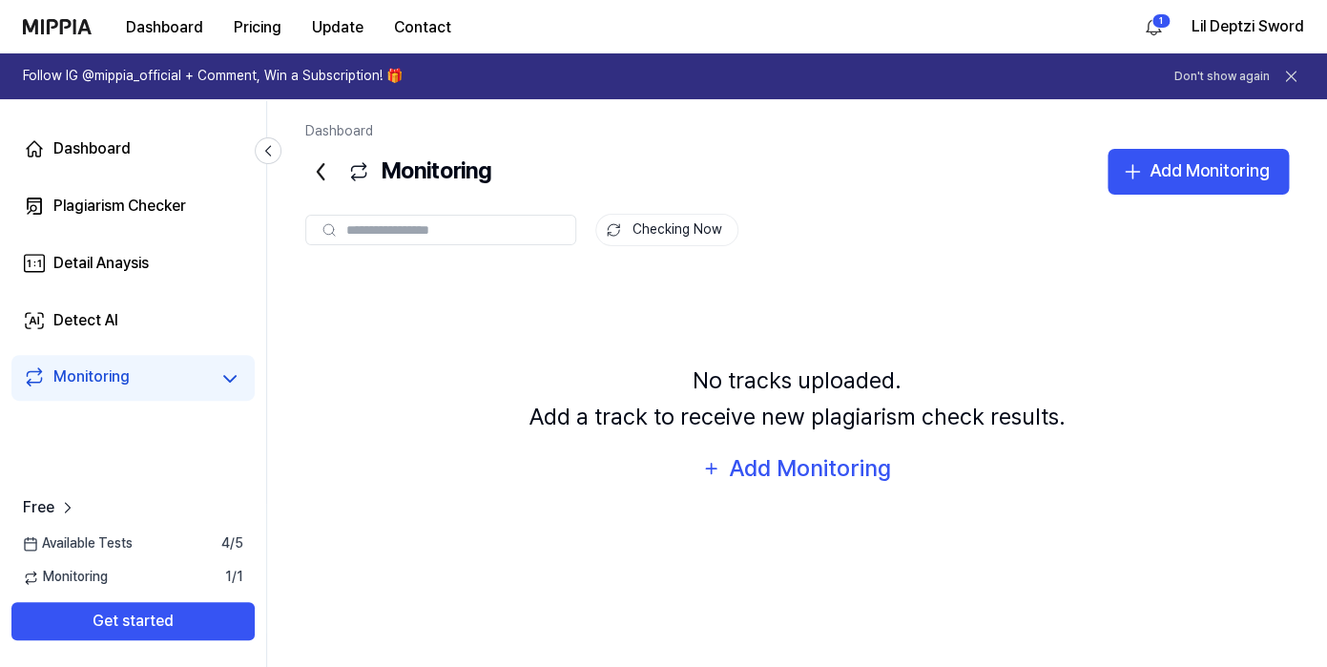
click at [322, 166] on icon at bounding box center [321, 171] width 6 height 15
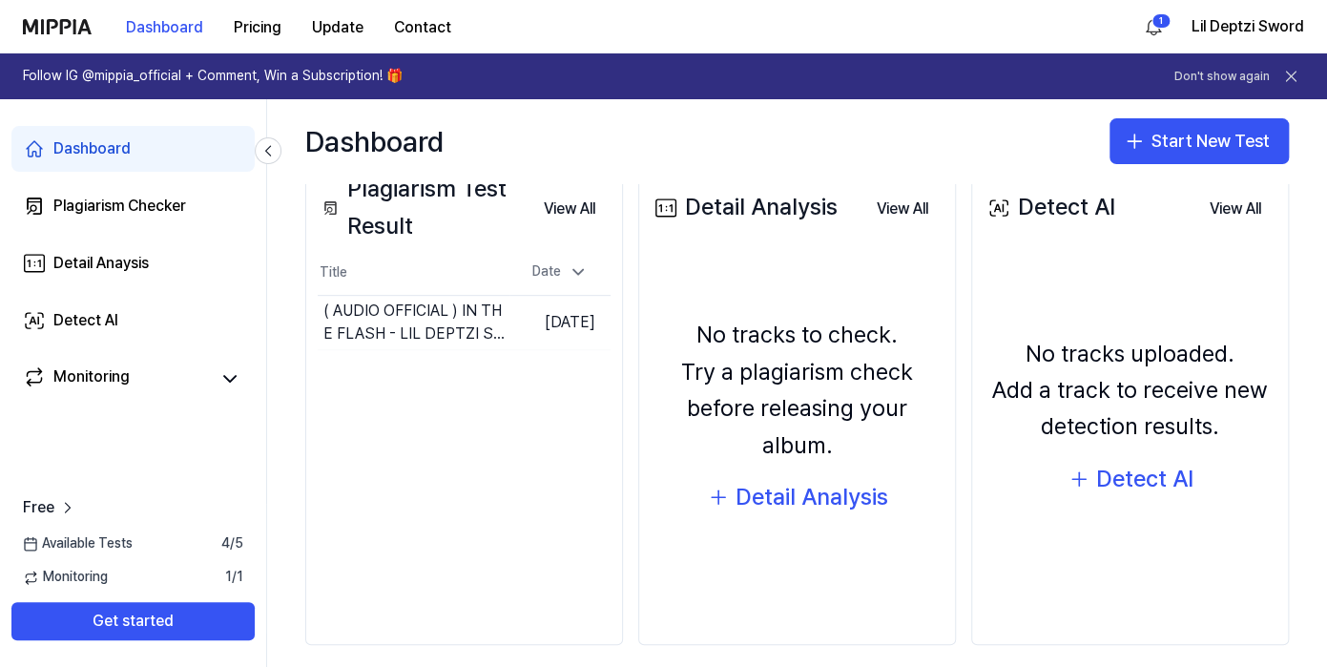
scroll to position [263, 0]
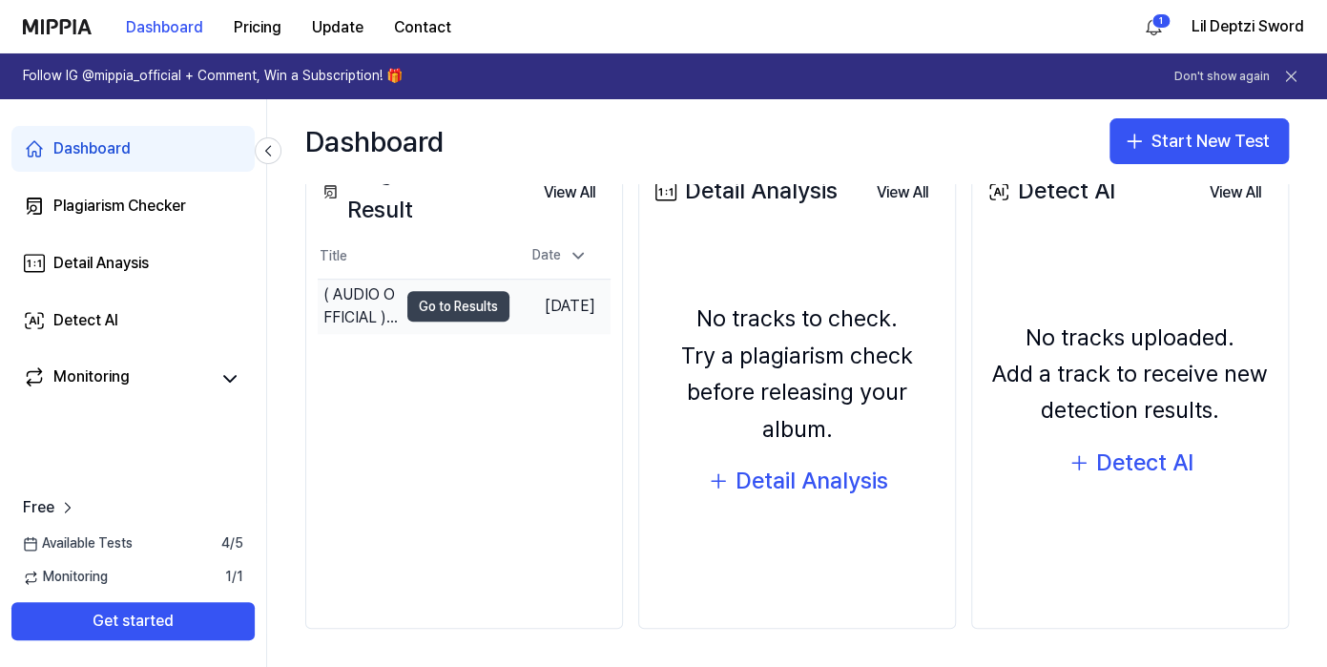
click at [422, 309] on button "Go to Results" at bounding box center [458, 306] width 102 height 31
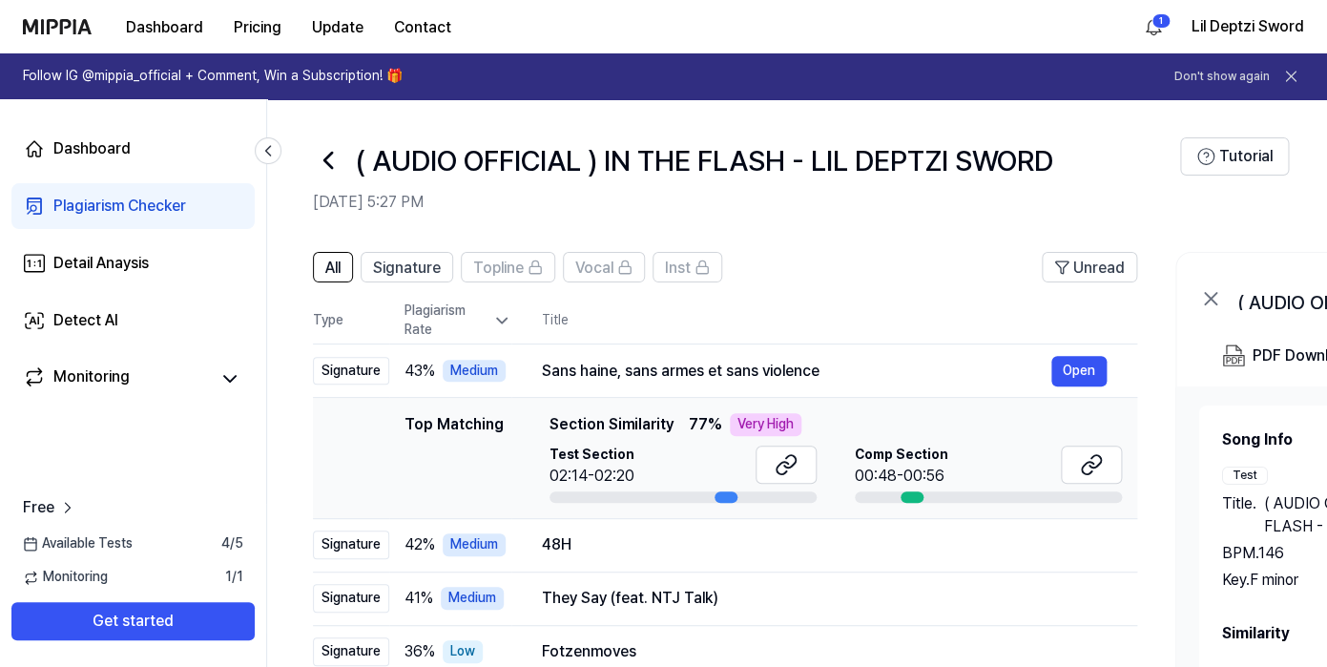
scroll to position [11, 0]
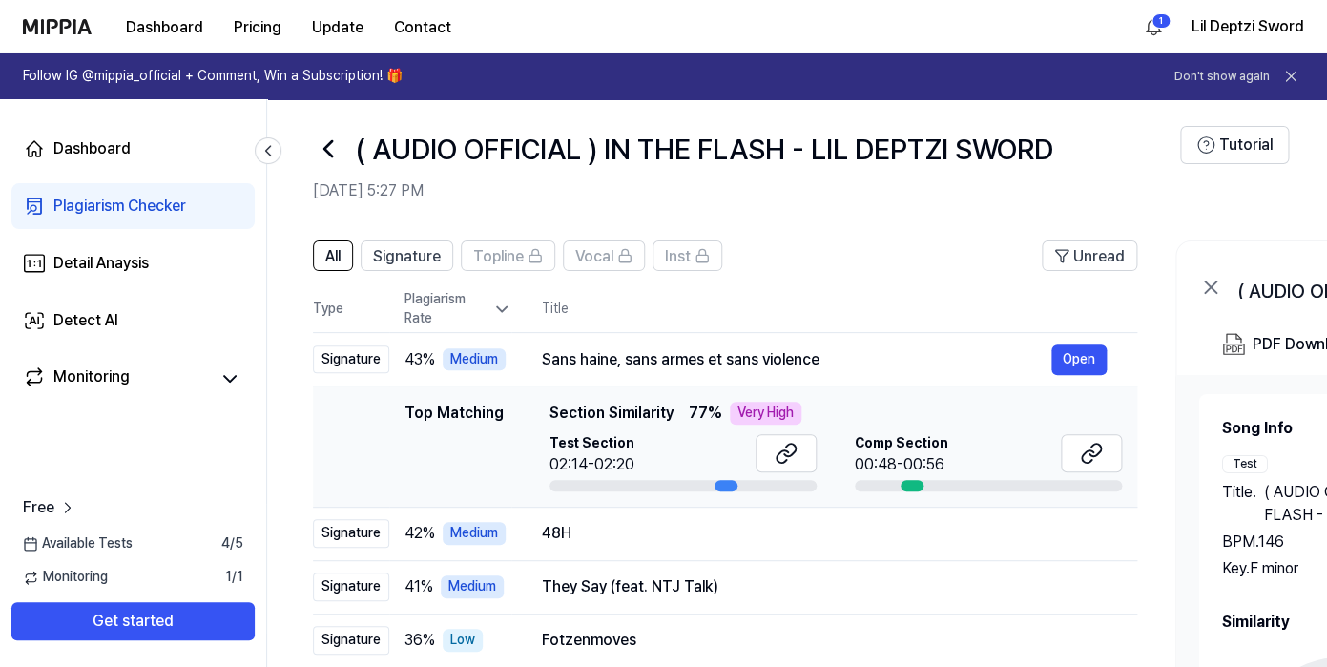
drag, startPoint x: 724, startPoint y: 486, endPoint x: 750, endPoint y: 489, distance: 25.9
click at [750, 489] on div at bounding box center [682, 485] width 267 height 11
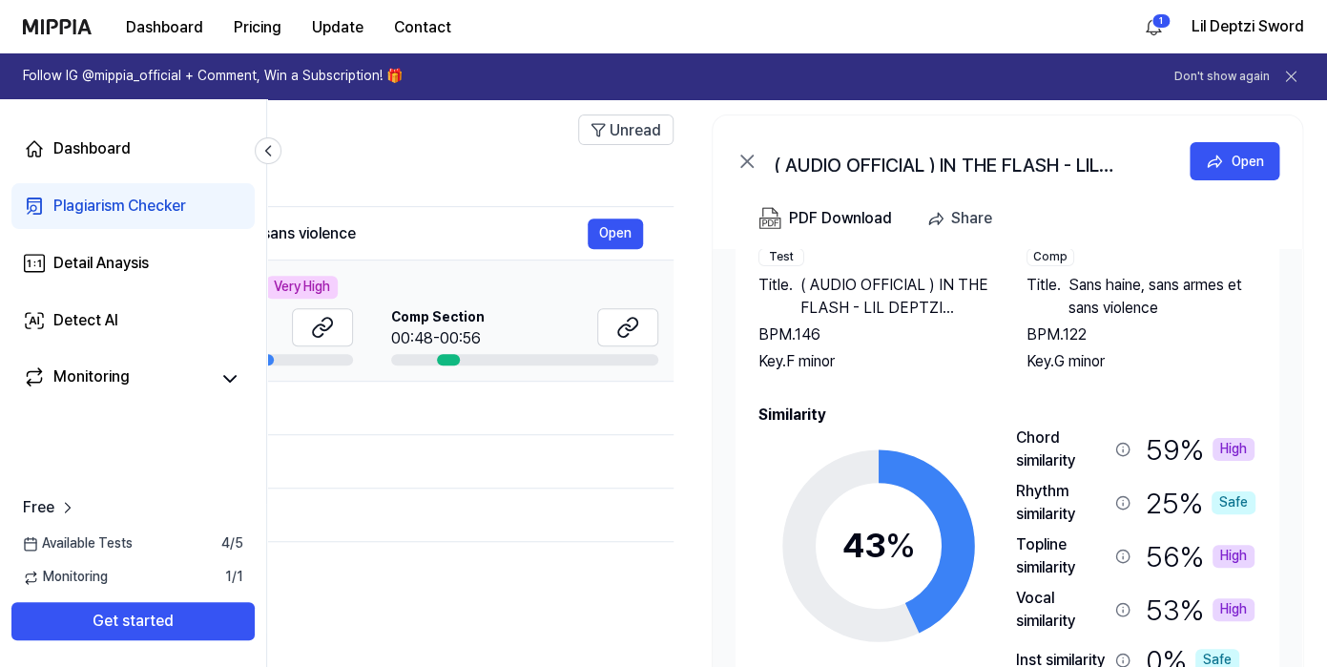
scroll to position [0, 467]
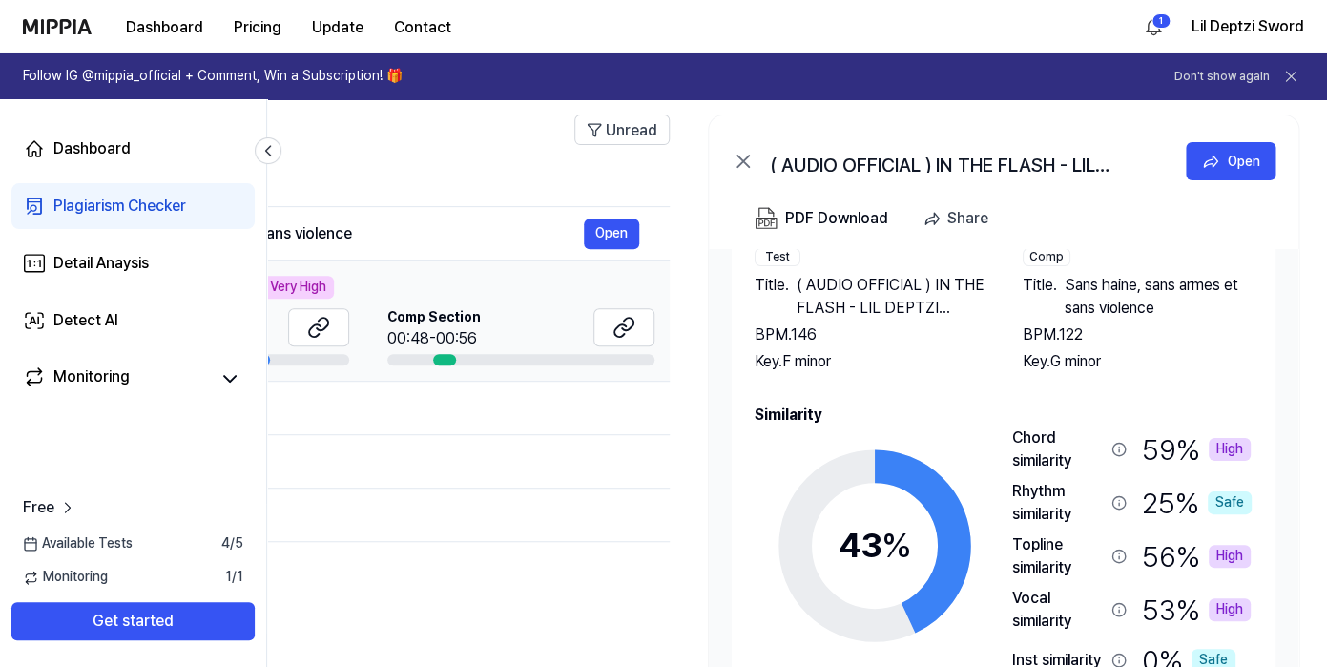
drag, startPoint x: 1053, startPoint y: 282, endPoint x: 1063, endPoint y: 286, distance: 11.2
click at [1064, 286] on span "Sans haine, sans armes et sans violence" at bounding box center [1158, 297] width 188 height 46
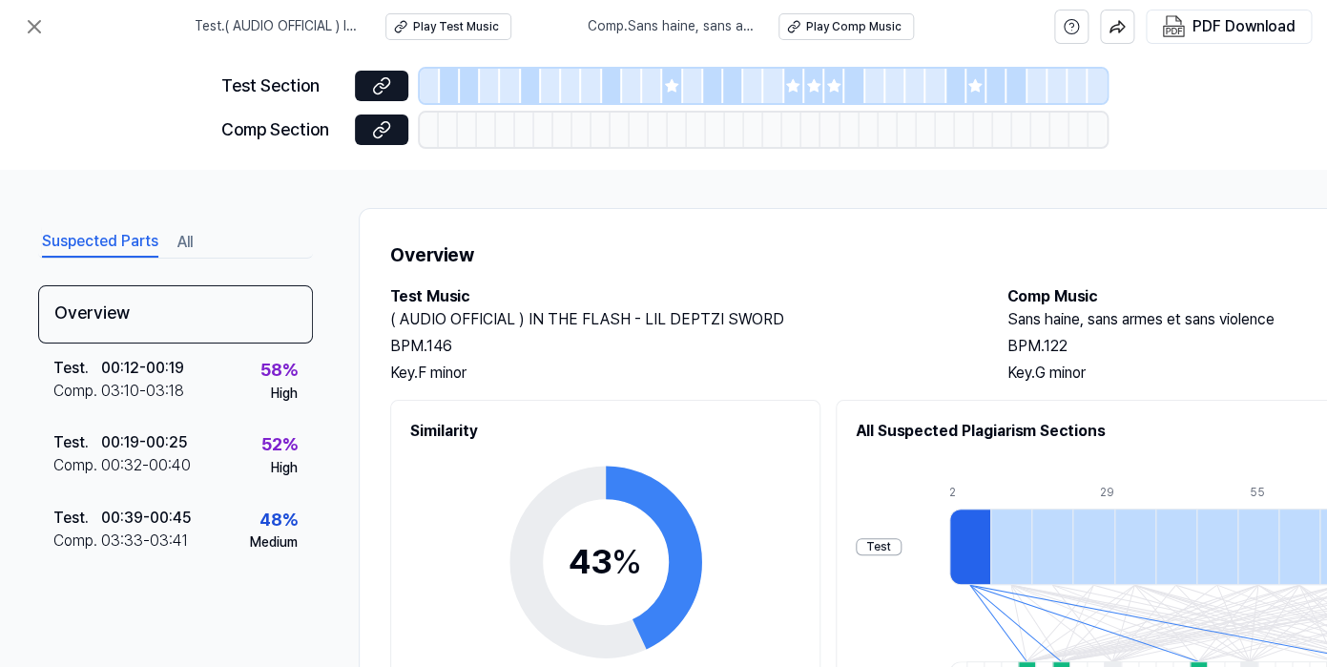
click at [1119, 297] on h2 "Comp Music" at bounding box center [1296, 296] width 579 height 23
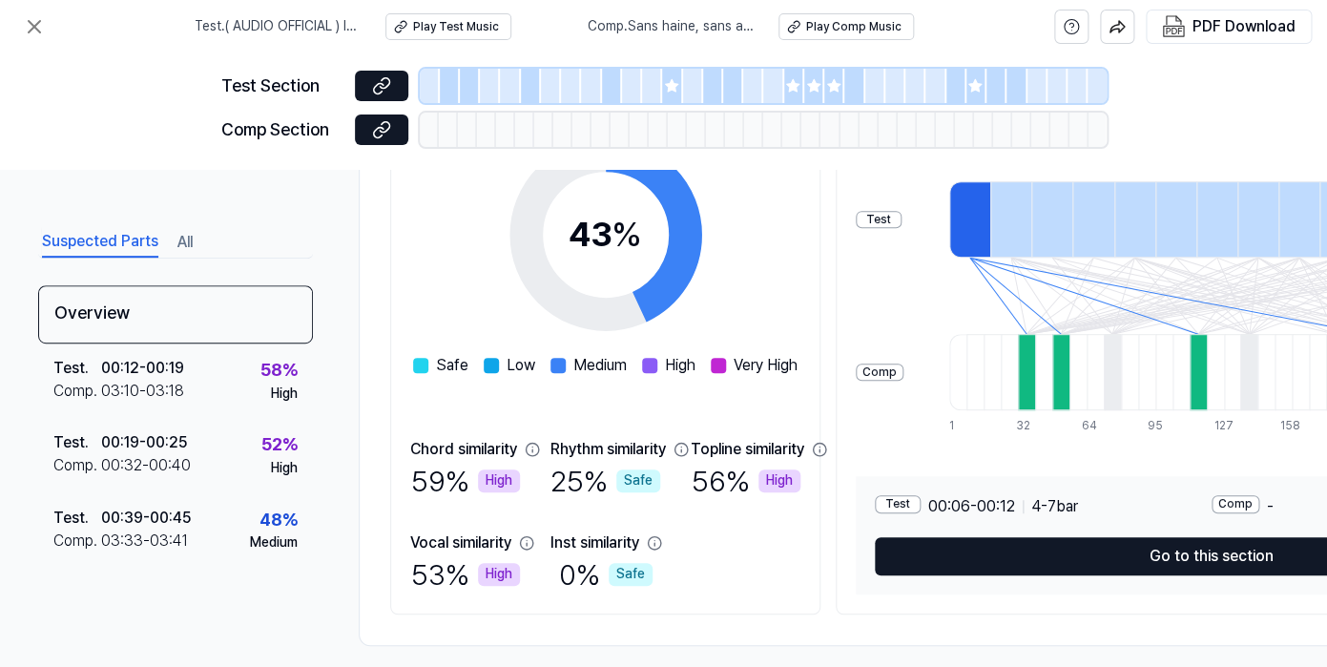
scroll to position [344, 0]
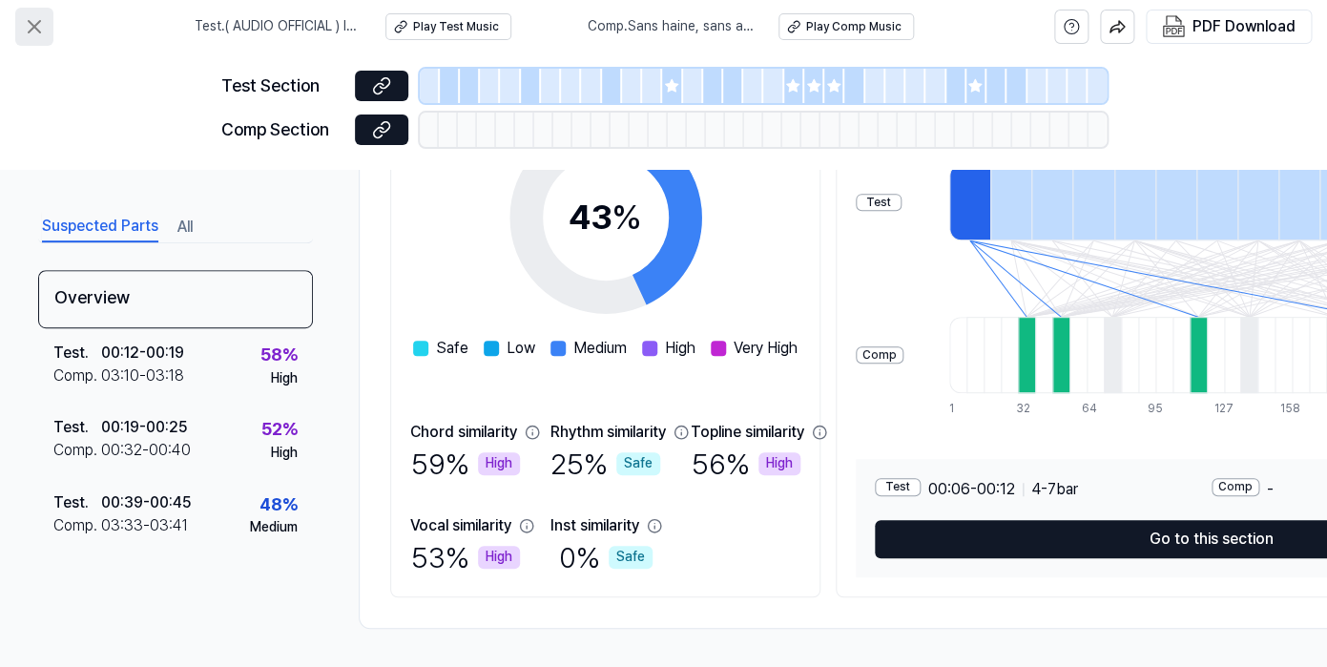
click at [48, 18] on button at bounding box center [34, 27] width 38 height 38
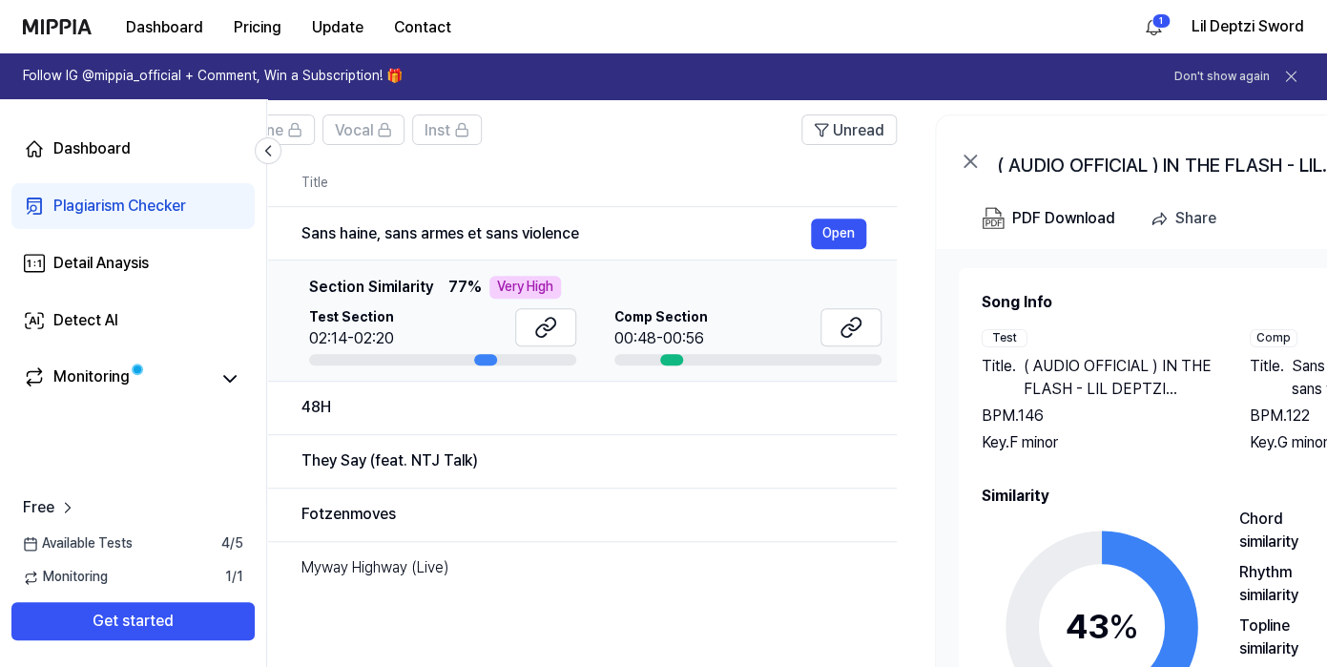
scroll to position [0, 478]
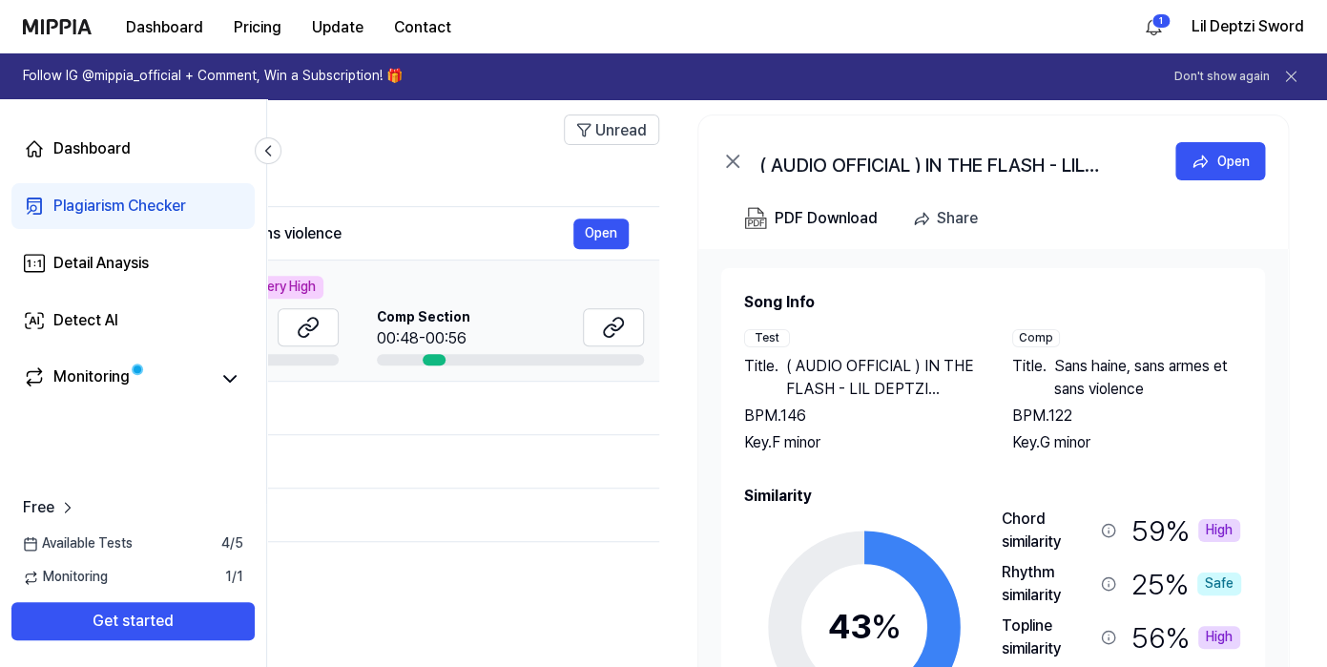
drag, startPoint x: 1183, startPoint y: 390, endPoint x: 1041, endPoint y: 355, distance: 145.5
click at [1041, 356] on div "Title . Sans haine, sans [PERSON_NAME] et sans violence" at bounding box center [1127, 378] width 230 height 46
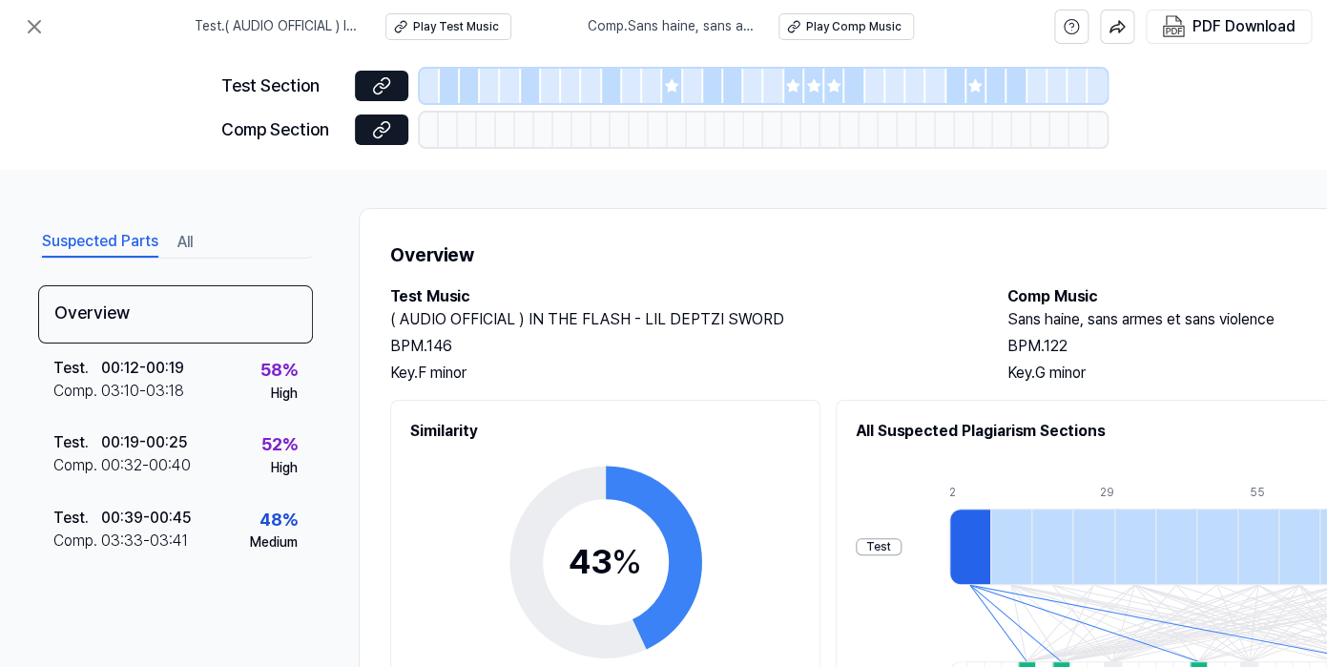
scroll to position [0, 0]
click at [34, 31] on icon at bounding box center [34, 26] width 23 height 23
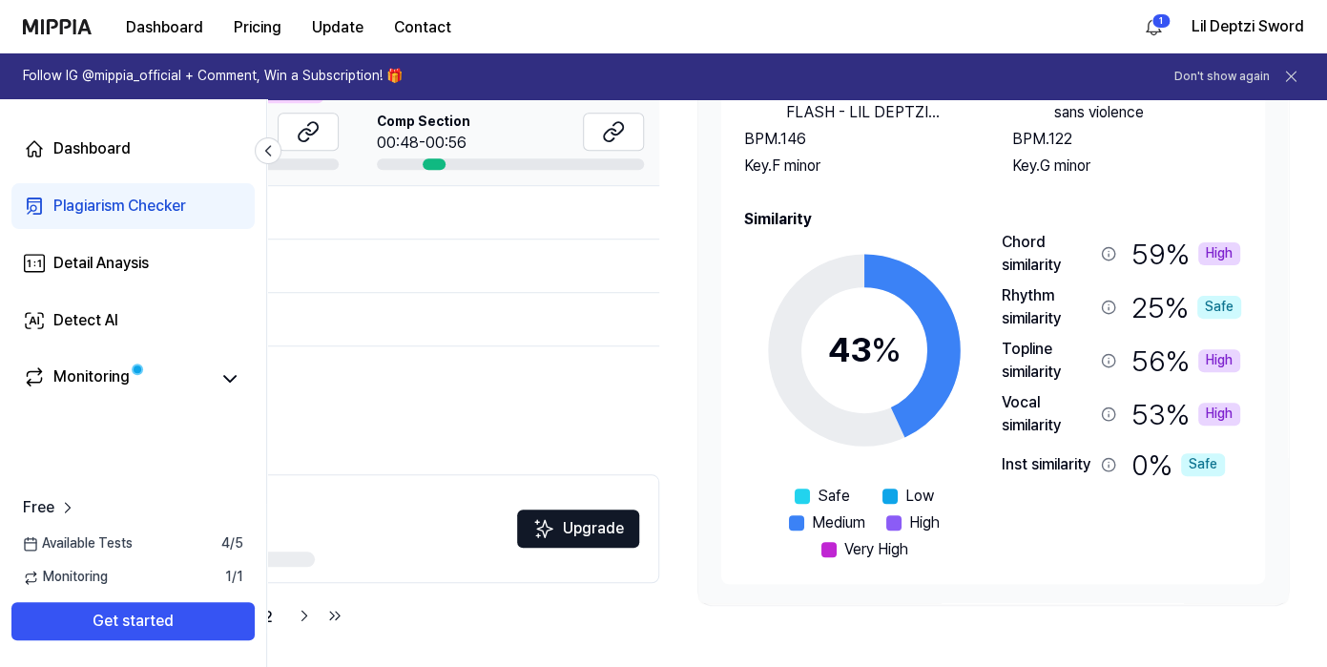
scroll to position [340, 0]
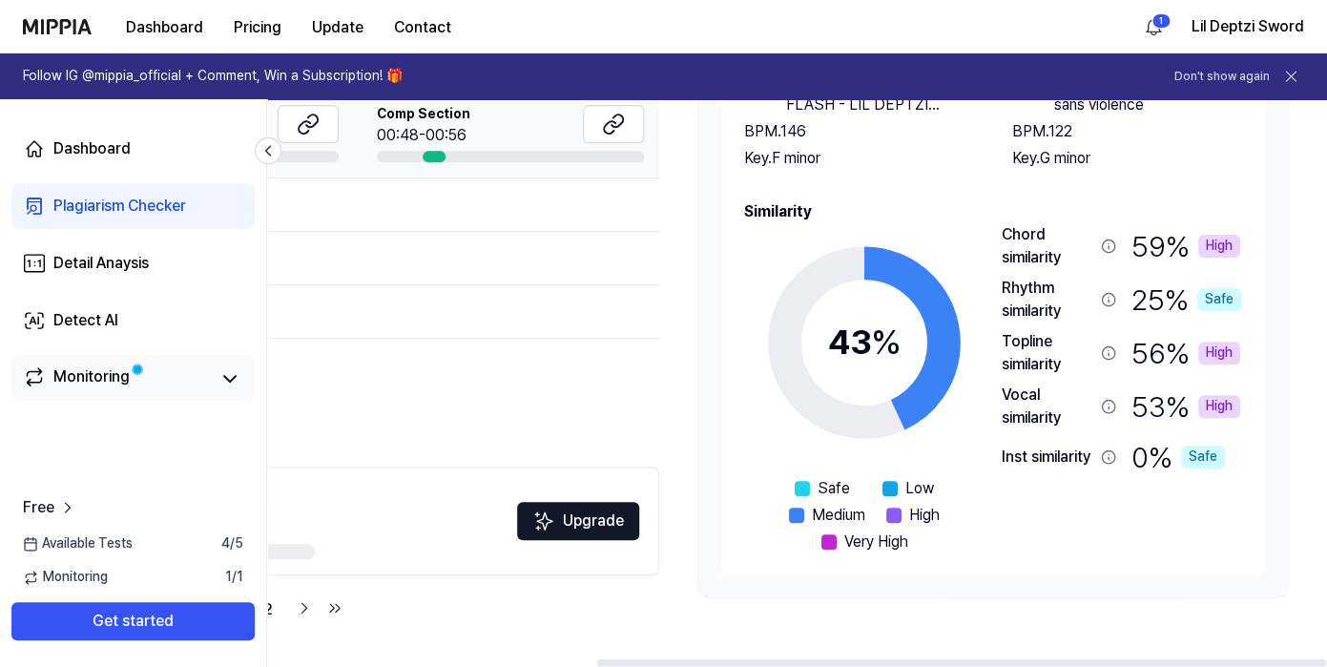
click at [118, 365] on div "Monitoring" at bounding box center [132, 378] width 243 height 46
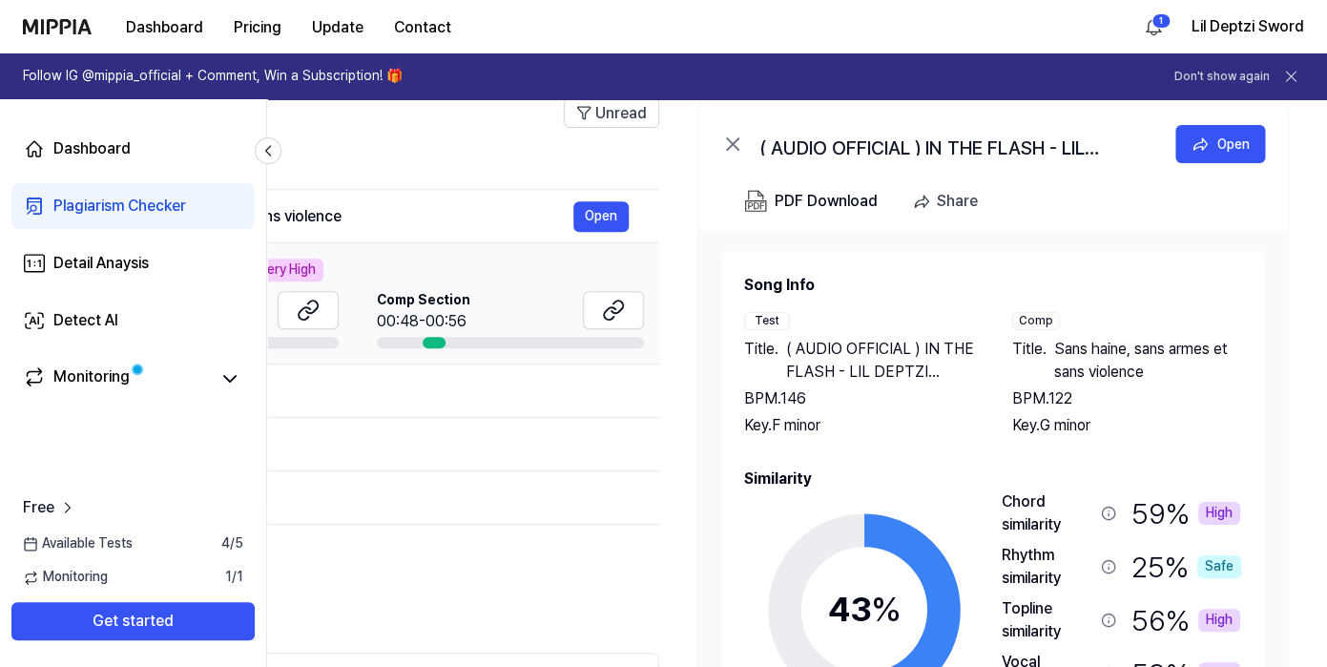
scroll to position [157, 0]
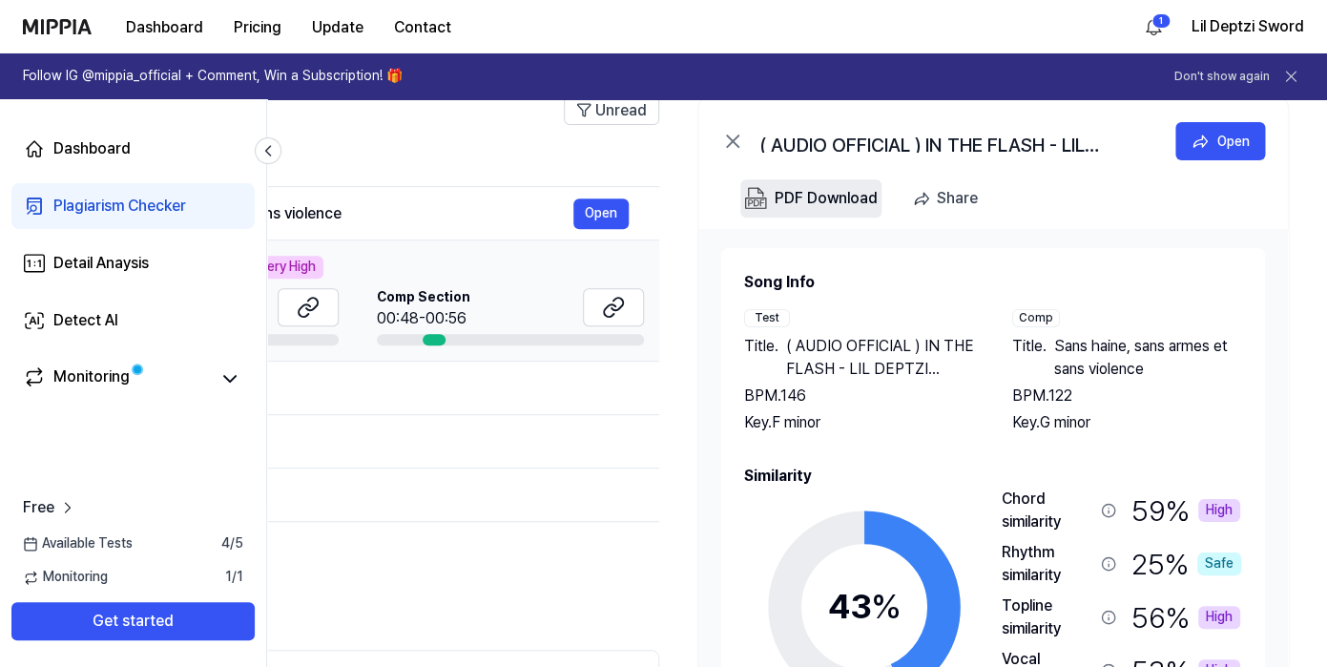
click at [845, 200] on div "PDF Download" at bounding box center [825, 198] width 103 height 25
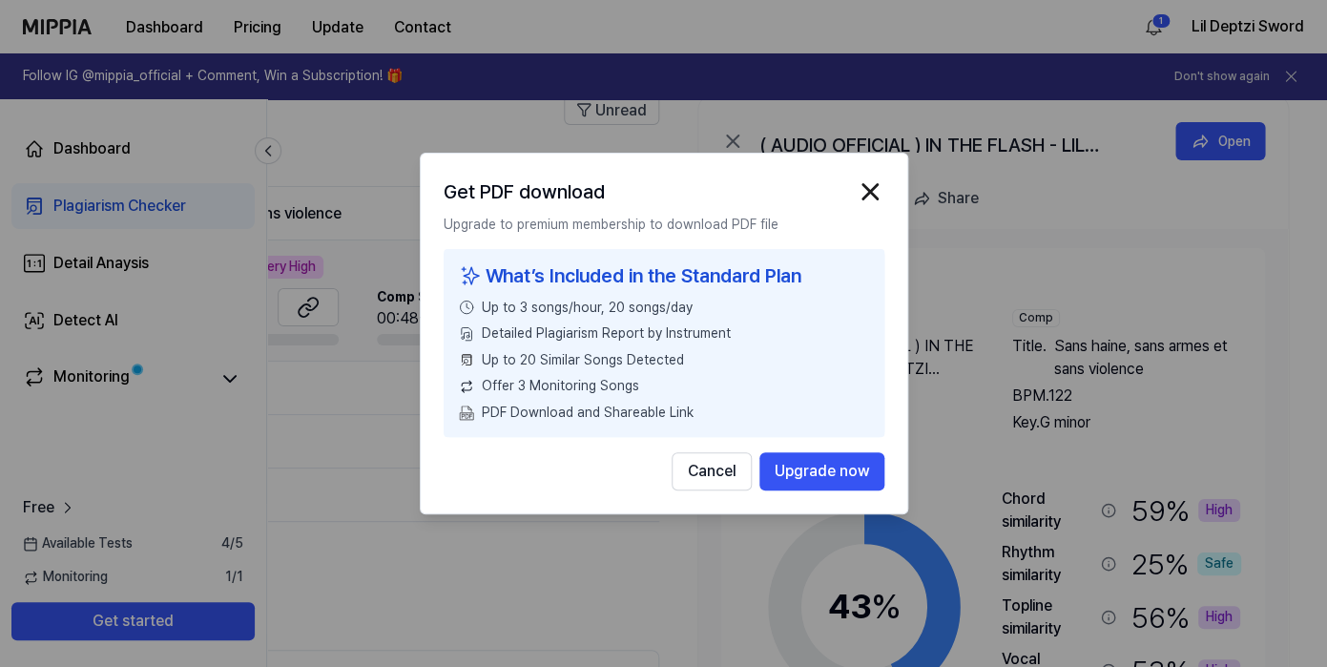
scroll to position [0, 478]
click at [869, 193] on img "button" at bounding box center [869, 191] width 29 height 29
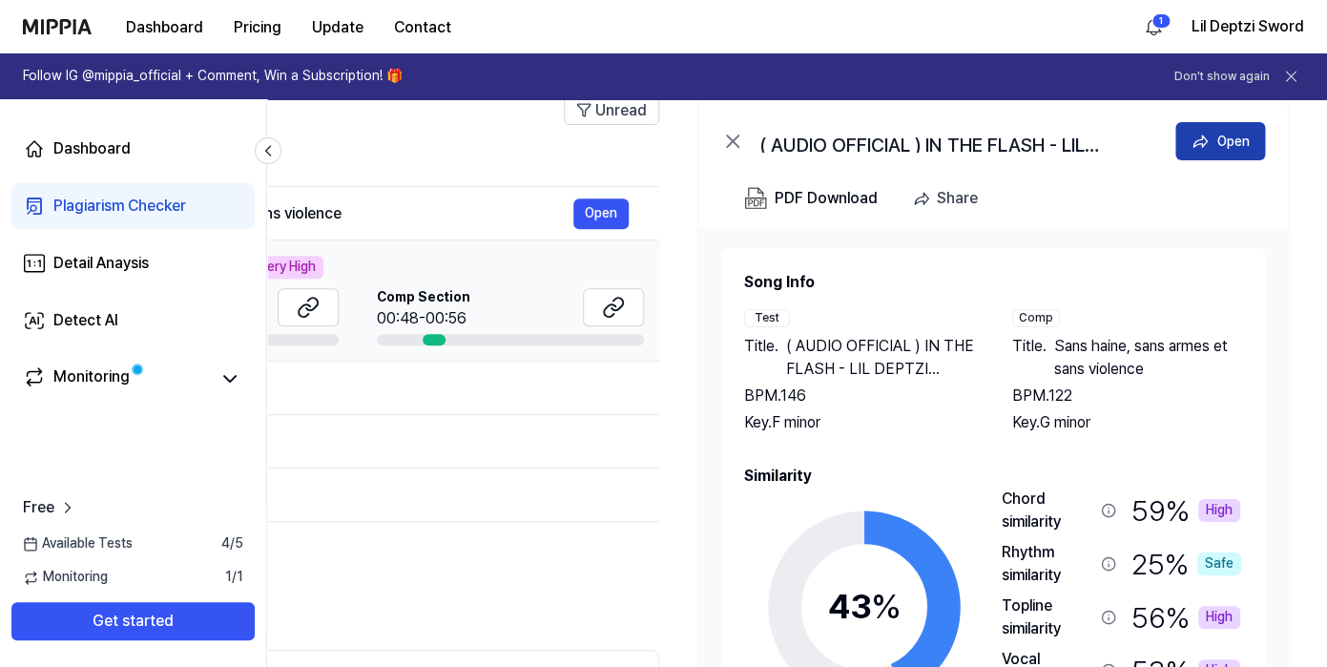
click at [1204, 153] on button "Open" at bounding box center [1220, 141] width 90 height 38
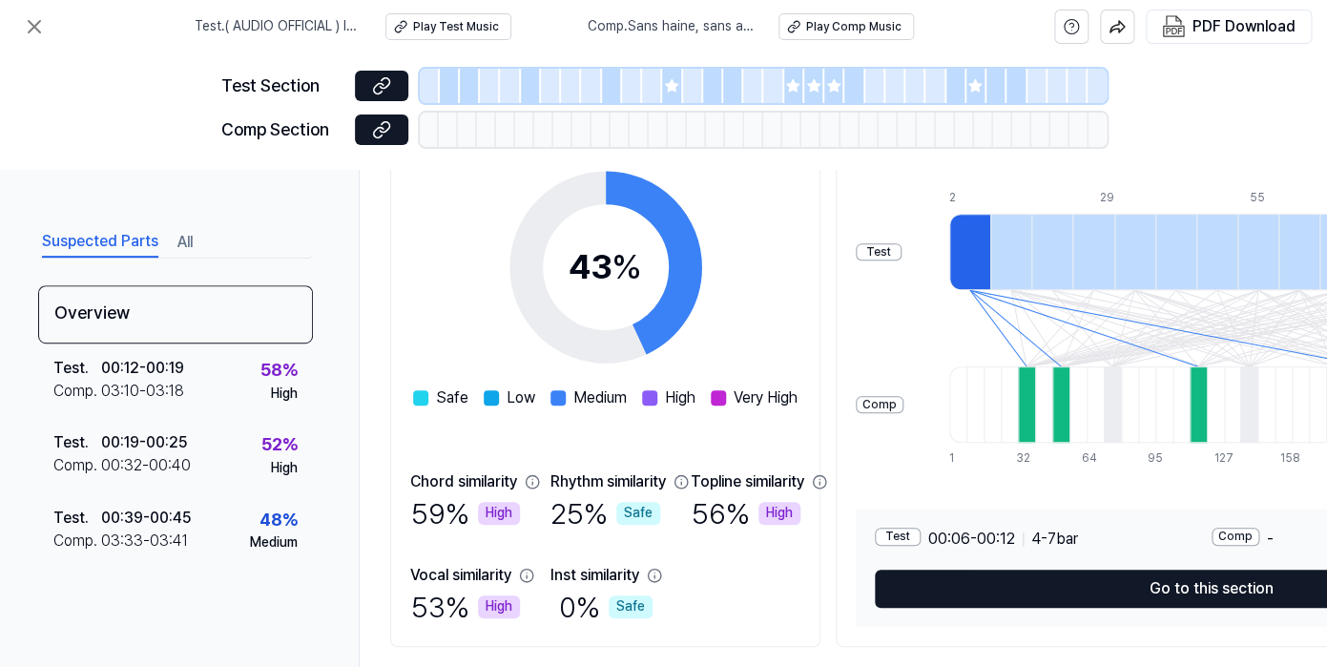
scroll to position [0, 0]
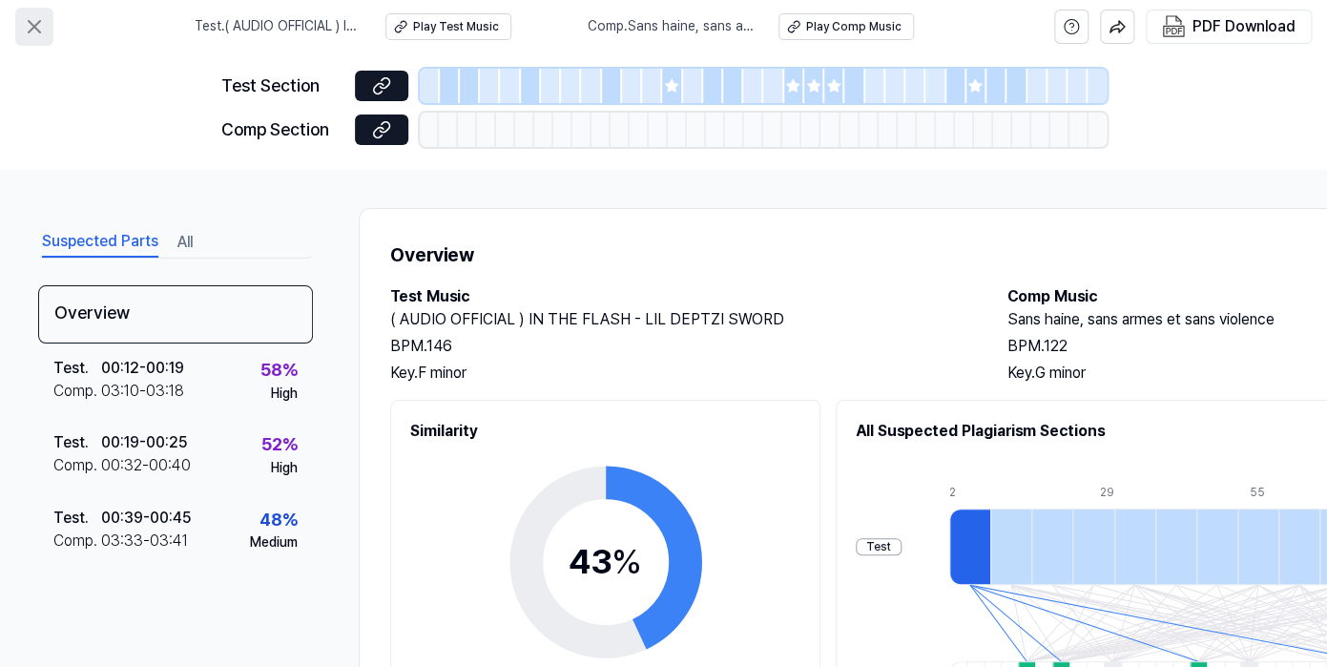
click at [40, 34] on icon at bounding box center [34, 26] width 23 height 23
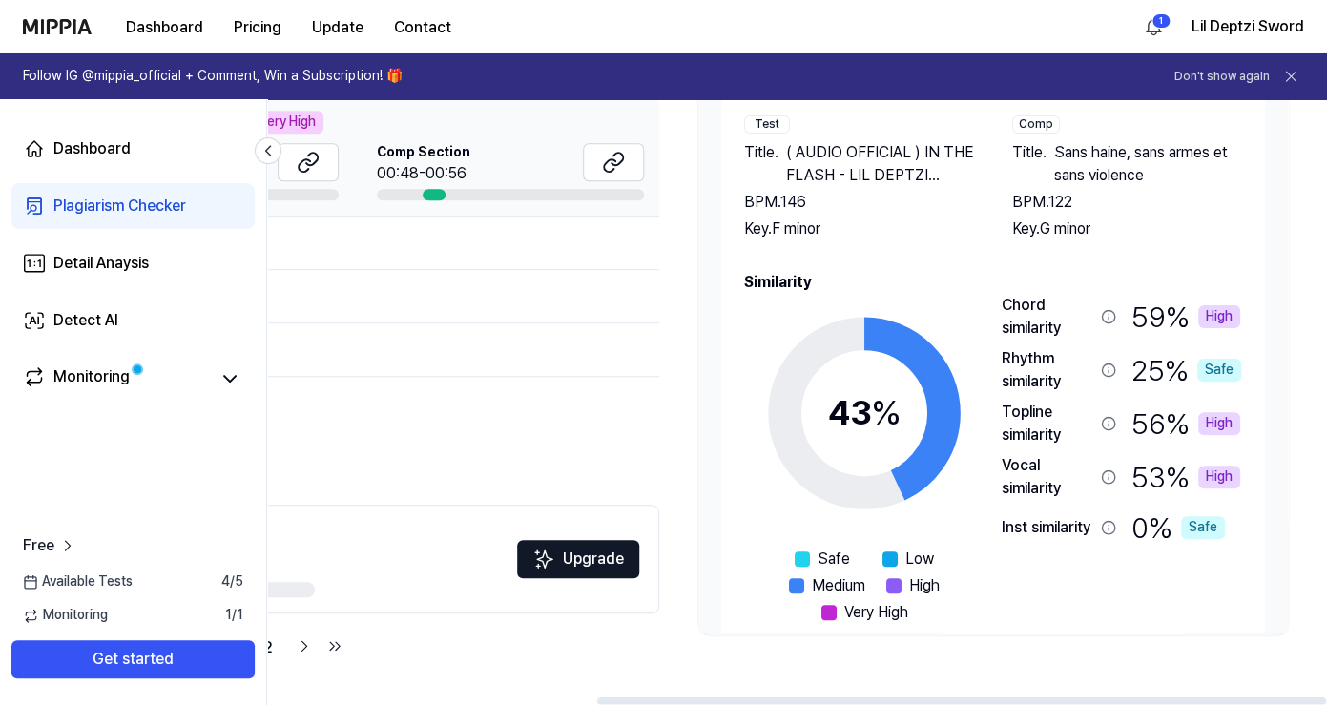
scroll to position [47, 0]
